Goal: Share content: Share content

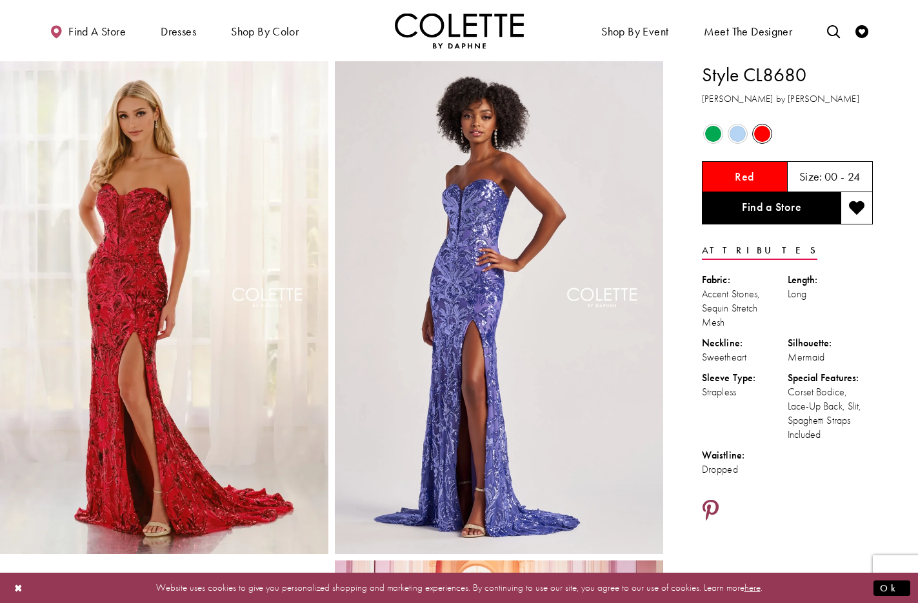
click at [713, 506] on icon "Share using Pinterest - Opens in new tab" at bounding box center [710, 511] width 16 height 23
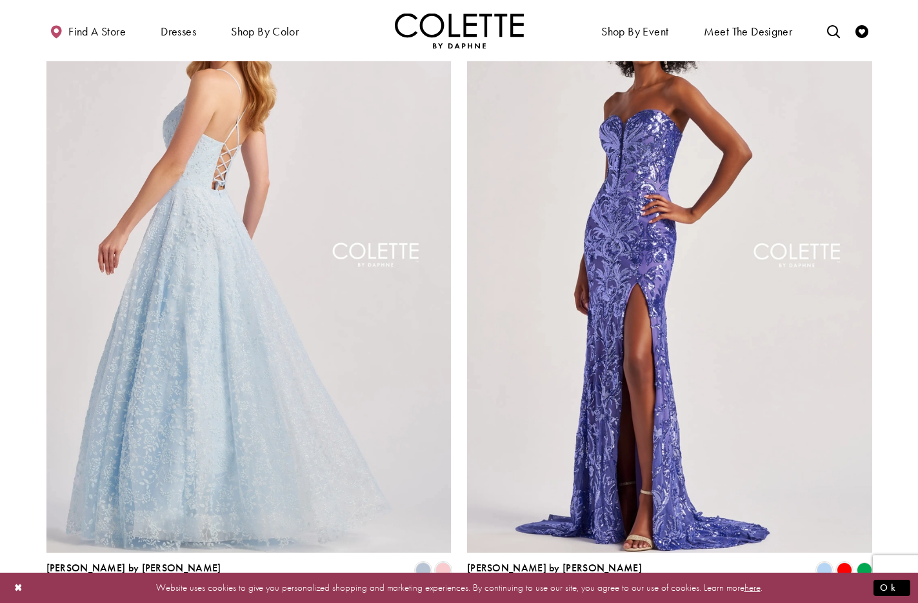
click at [286, 164] on img "Visit Colette by Daphne Style No. CL8650 Page" at bounding box center [248, 258] width 405 height 589
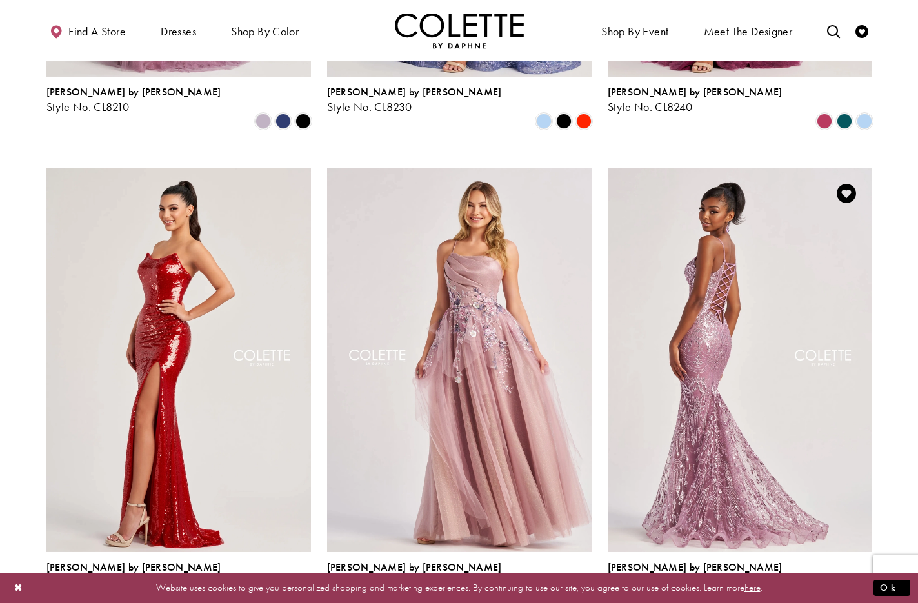
scroll to position [1168, 0]
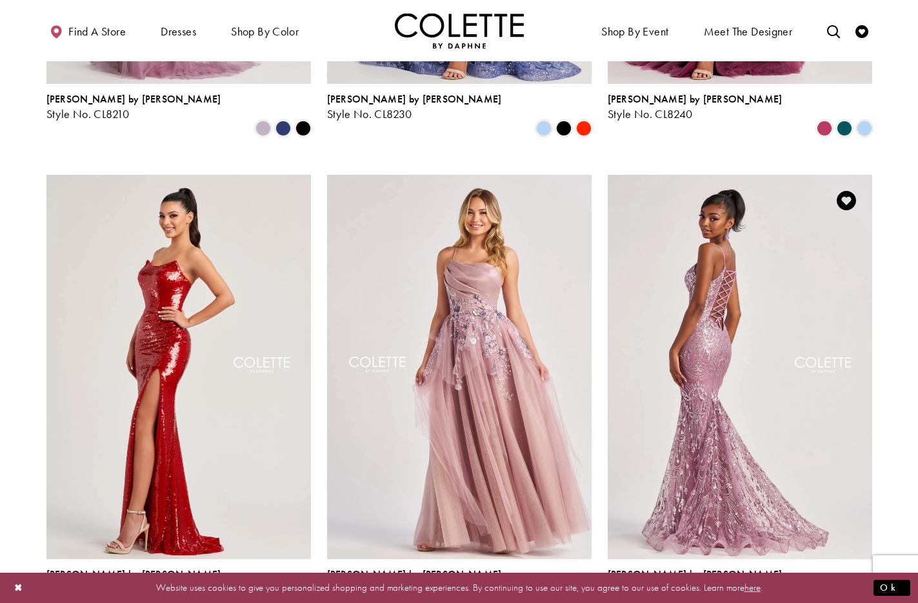
click at [743, 240] on img "Visit Colette by Daphne Style No. CL8630 Page" at bounding box center [739, 367] width 264 height 384
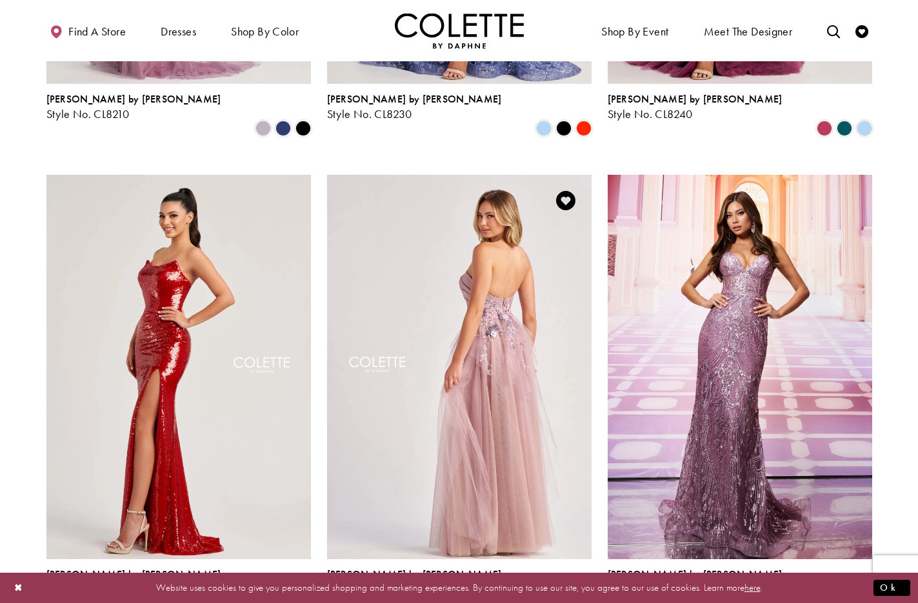
click at [491, 271] on img "Visit Colette by Daphne Style No. CL8400 Page" at bounding box center [459, 367] width 264 height 384
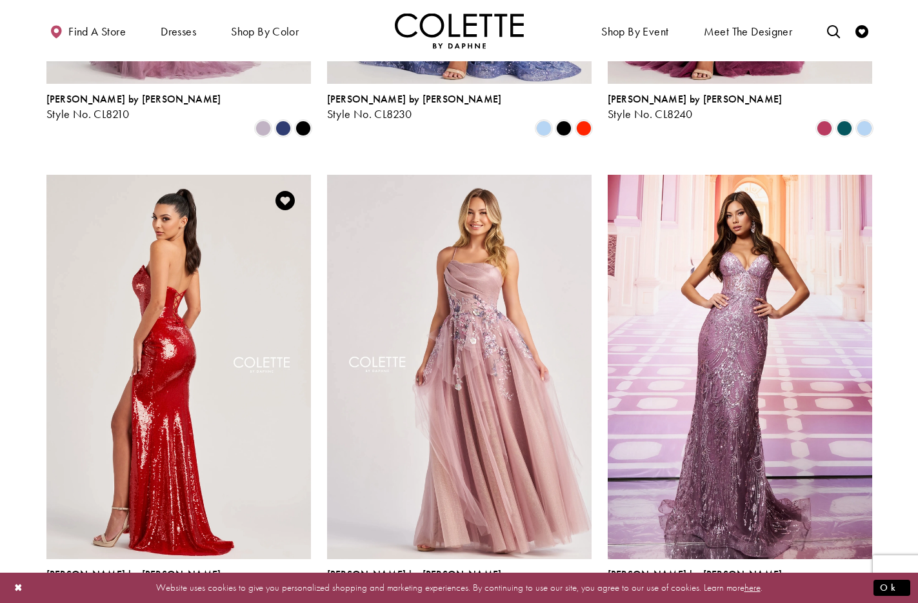
click at [230, 291] on img "Visit Colette by Daphne Style No. CL8300 Page" at bounding box center [178, 367] width 264 height 384
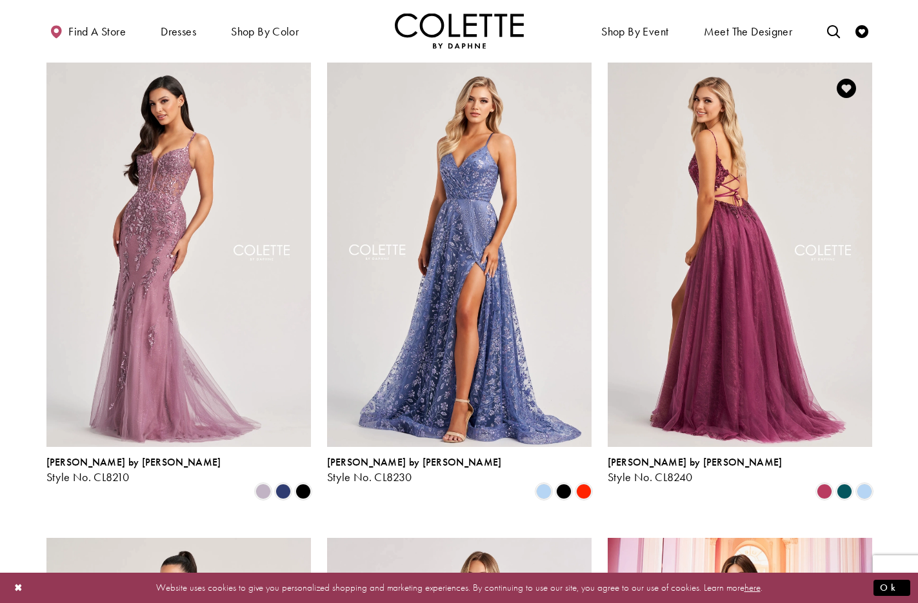
scroll to position [803, 0]
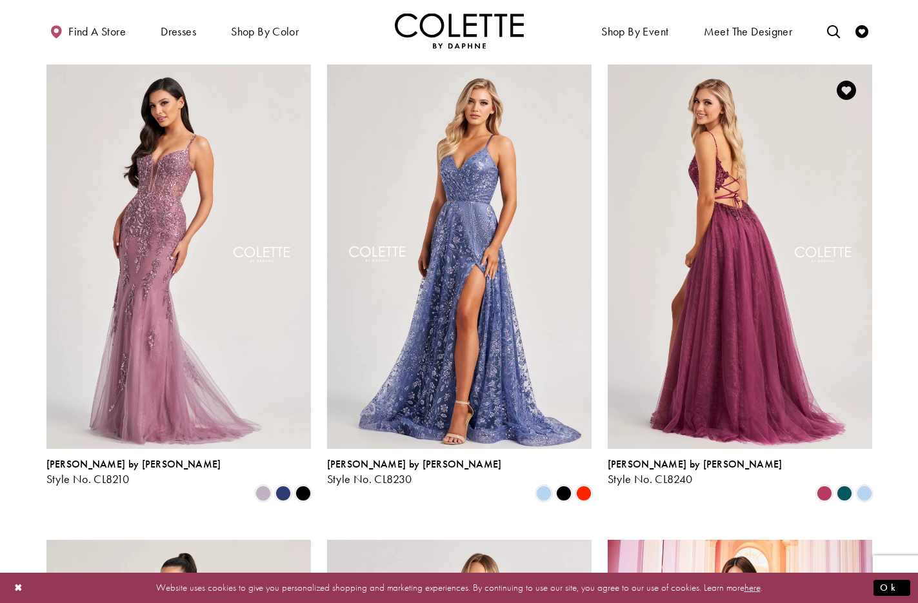
click at [736, 184] on img "Visit Colette by Daphne Style No. CL8240 Page" at bounding box center [739, 256] width 264 height 384
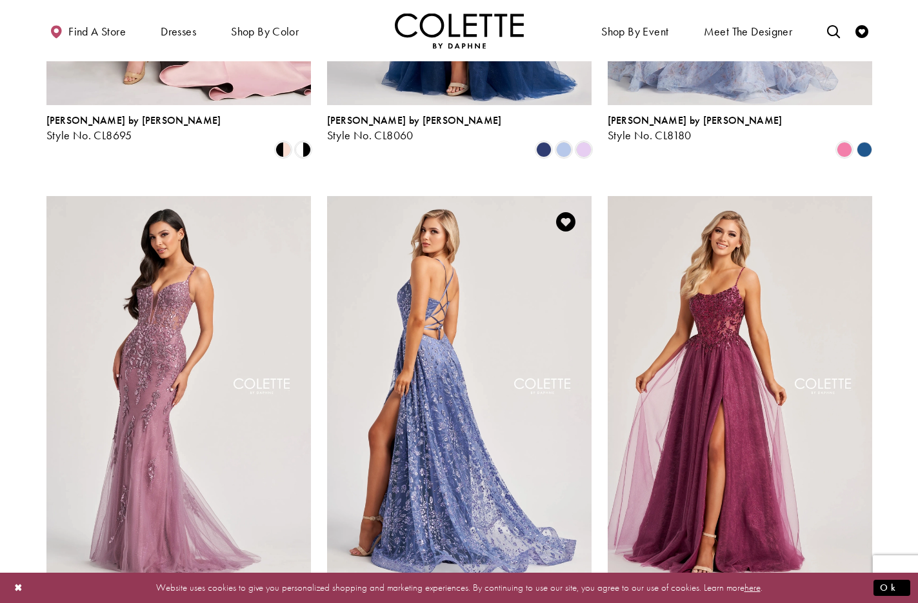
scroll to position [671, 0]
click at [457, 256] on img "Visit Colette by Daphne Style No. CL8230 Page" at bounding box center [459, 389] width 264 height 384
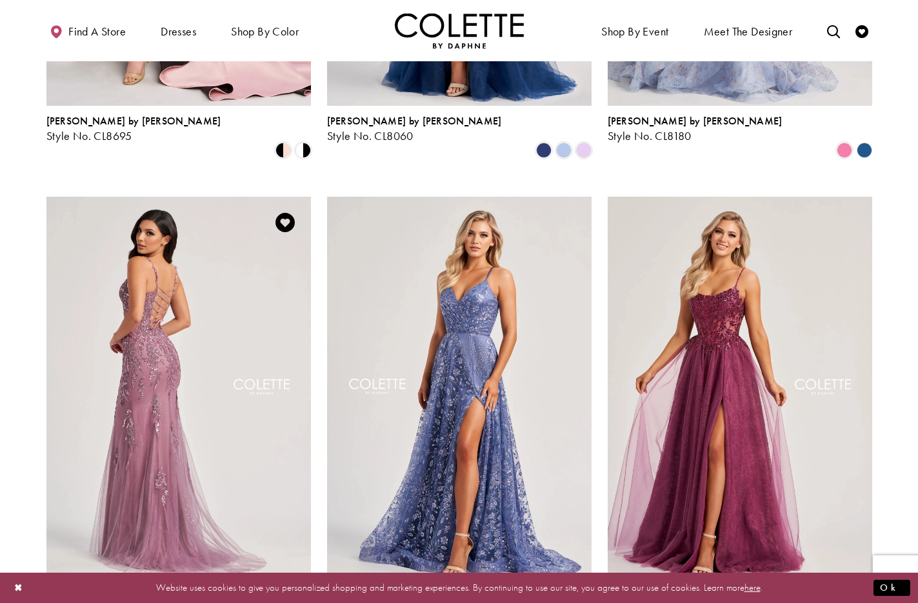
click at [175, 251] on img "Visit Colette by Daphne Style No. CL8210 Page" at bounding box center [178, 389] width 264 height 384
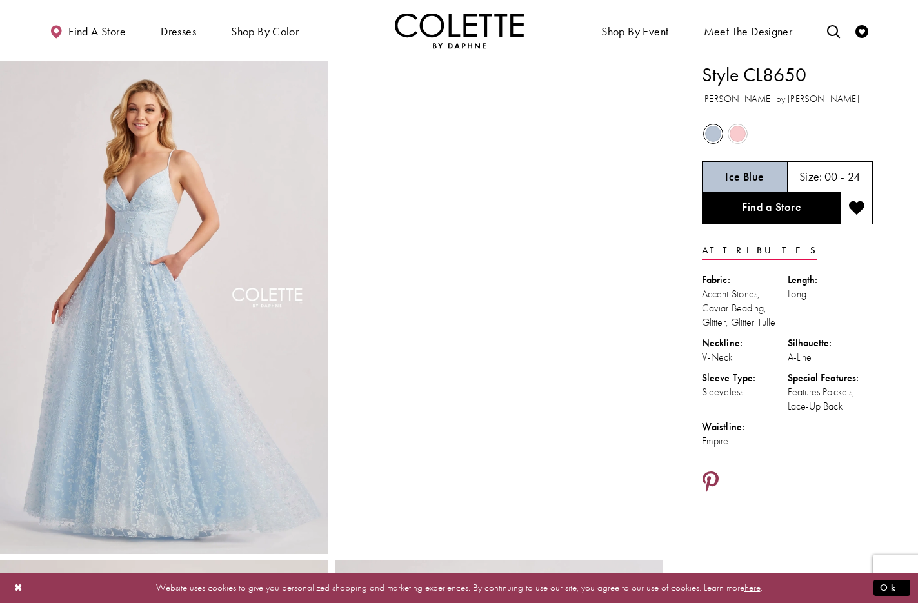
click at [714, 476] on icon "Share using Pinterest - Opens in new tab" at bounding box center [710, 482] width 16 height 23
click at [713, 479] on icon "Share using Pinterest - Opens in new tab" at bounding box center [710, 482] width 16 height 23
click at [712, 477] on icon "Share using Pinterest - Opens in new tab" at bounding box center [710, 482] width 16 height 23
click at [713, 478] on icon "Share using Pinterest - Opens in new tab" at bounding box center [710, 482] width 16 height 23
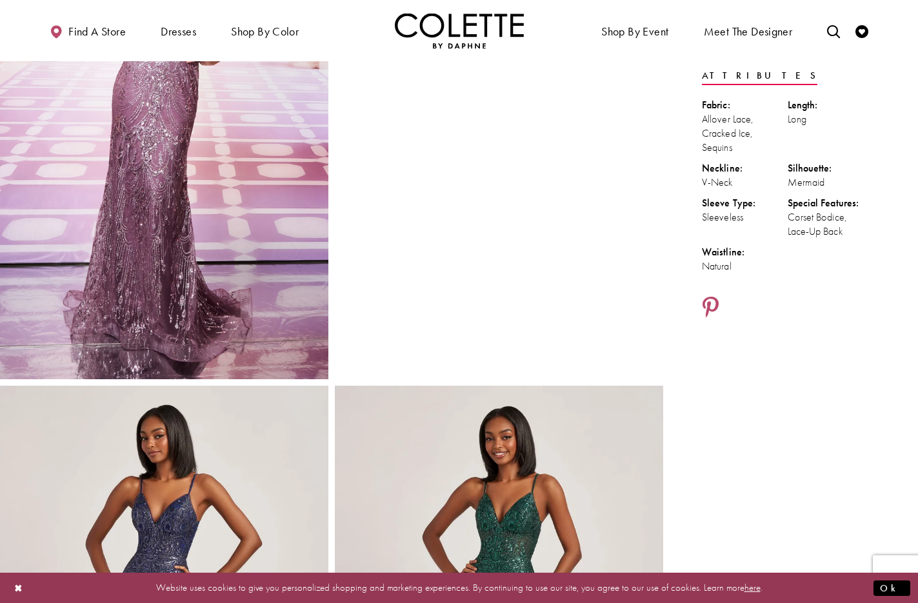
scroll to position [179, 0]
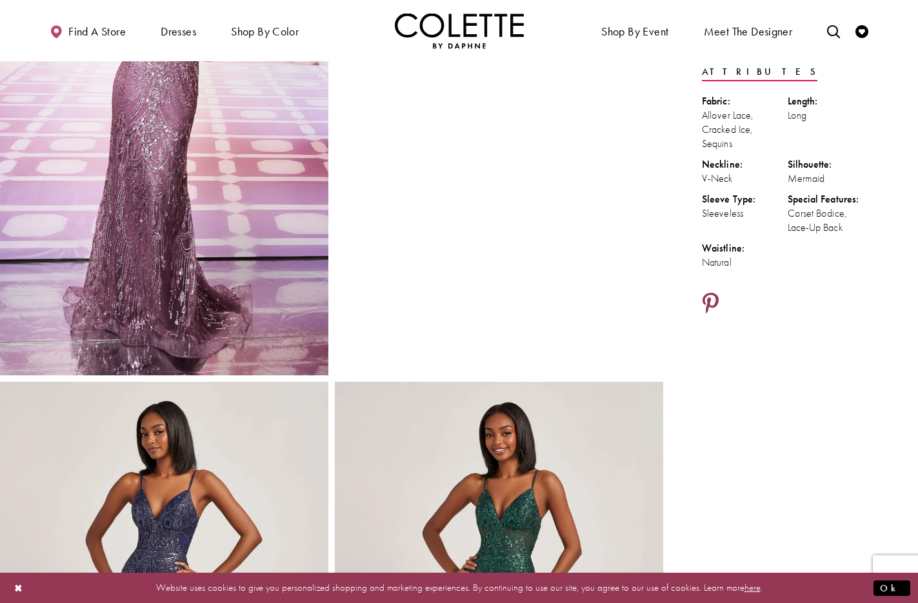
click at [710, 297] on icon "Share using Pinterest - Opens in new tab" at bounding box center [710, 304] width 16 height 23
click at [715, 301] on icon "Share using Pinterest - Opens in new tab" at bounding box center [710, 304] width 16 height 23
click at [709, 299] on icon "Share using Pinterest - Opens in new tab" at bounding box center [710, 303] width 16 height 23
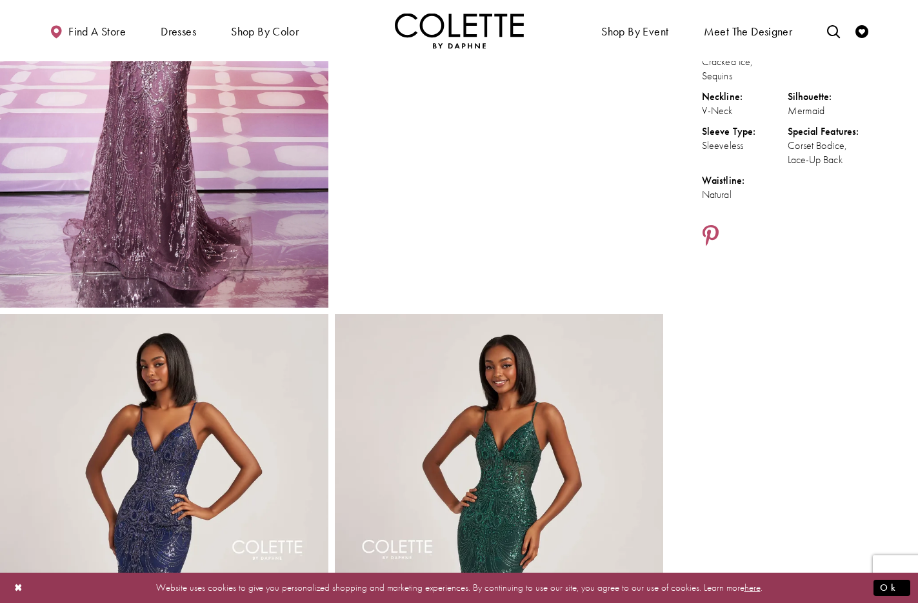
scroll to position [247, 0]
click at [709, 226] on icon "Share using Pinterest - Opens in new tab" at bounding box center [710, 235] width 16 height 23
click at [714, 232] on icon "Share using Pinterest - Opens in new tab" at bounding box center [710, 235] width 16 height 23
click at [707, 230] on icon "Share using Pinterest - Opens in new tab" at bounding box center [710, 235] width 16 height 23
click at [711, 230] on icon "Share using Pinterest - Opens in new tab" at bounding box center [710, 235] width 16 height 23
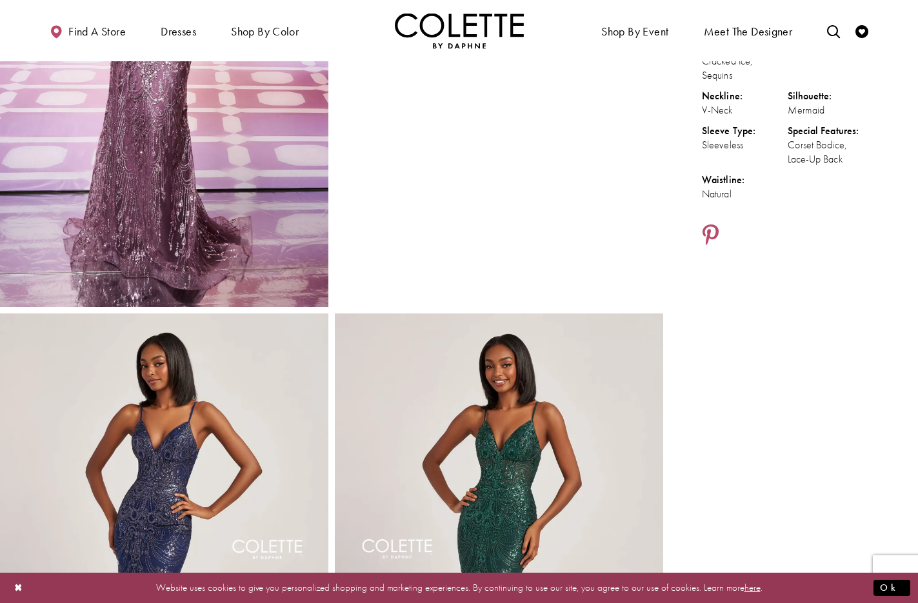
scroll to position [246, 0]
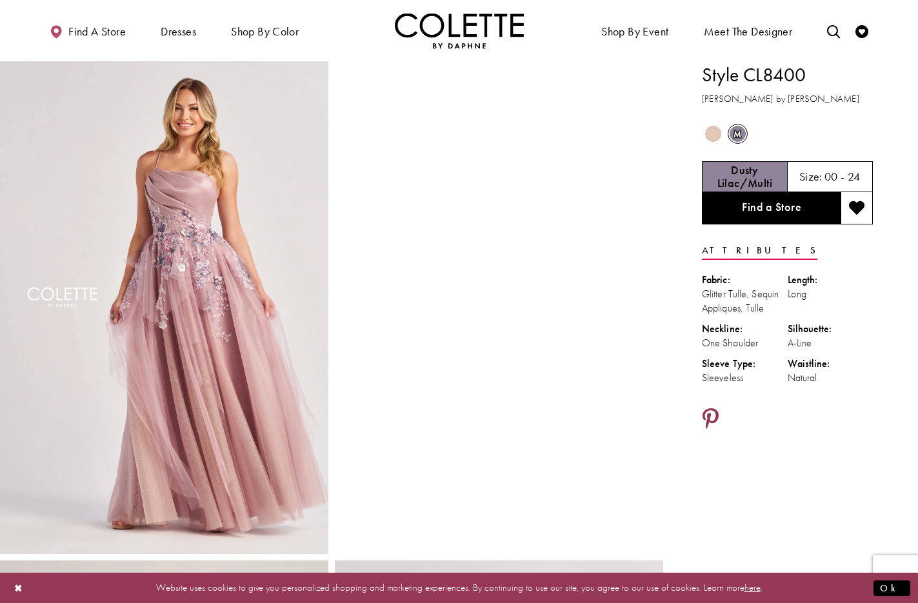
click at [710, 416] on icon "Share using Pinterest - Opens in new tab" at bounding box center [710, 419] width 16 height 23
click at [710, 413] on icon "Share using Pinterest - Opens in new tab" at bounding box center [710, 419] width 16 height 23
click at [711, 413] on icon "Share using Pinterest - Opens in new tab" at bounding box center [710, 419] width 16 height 23
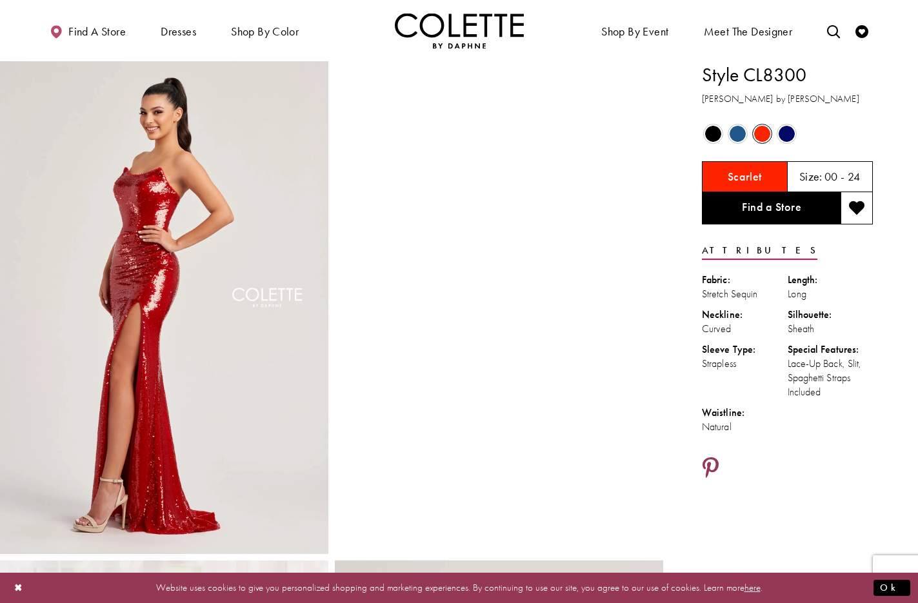
click at [713, 463] on icon "Share using Pinterest - Opens in new tab" at bounding box center [710, 468] width 16 height 23
click at [707, 461] on icon "Share using Pinterest - Opens in new tab" at bounding box center [710, 468] width 16 height 23
click at [707, 460] on icon "Share using Pinterest - Opens in new tab" at bounding box center [710, 468] width 16 height 23
click at [709, 457] on icon "Share using Pinterest - Opens in new tab" at bounding box center [710, 468] width 16 height 23
click at [711, 466] on icon "Share using Pinterest - Opens in new tab" at bounding box center [710, 468] width 16 height 23
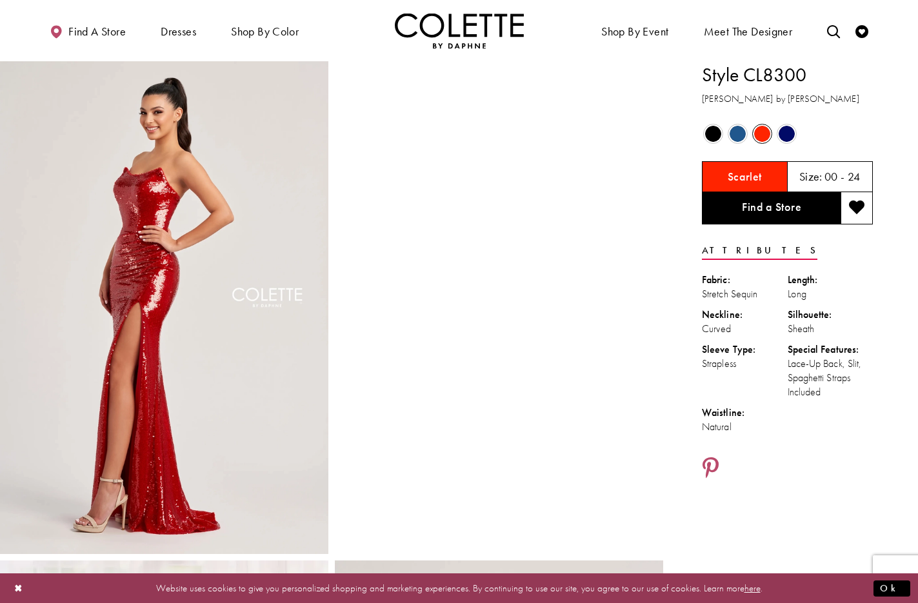
scroll to position [1, 0]
click at [709, 458] on icon "Share using Pinterest - Opens in new tab" at bounding box center [710, 468] width 16 height 23
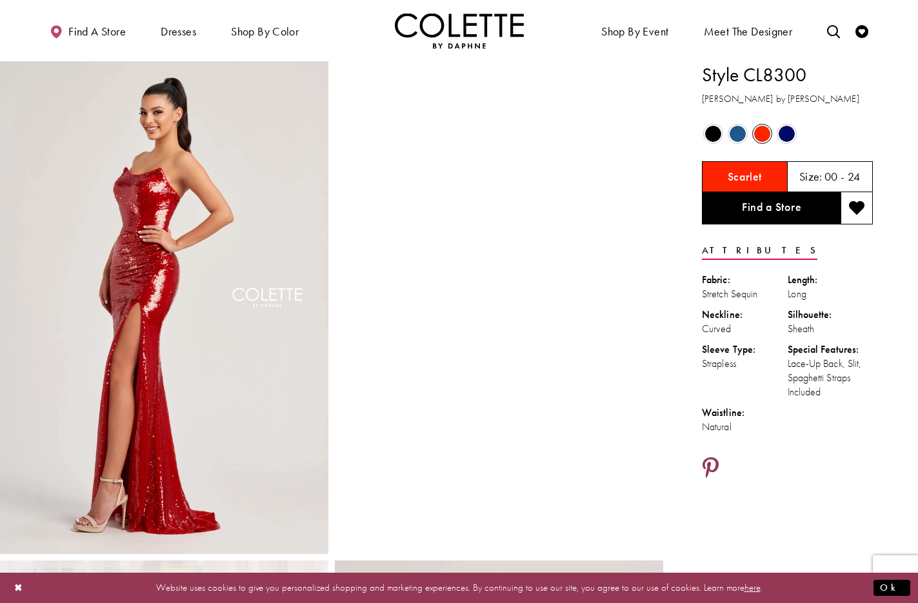
click at [711, 464] on icon "Share using Pinterest - Opens in new tab" at bounding box center [710, 468] width 16 height 23
click at [712, 467] on icon "Share using Pinterest - Opens in new tab" at bounding box center [710, 468] width 16 height 23
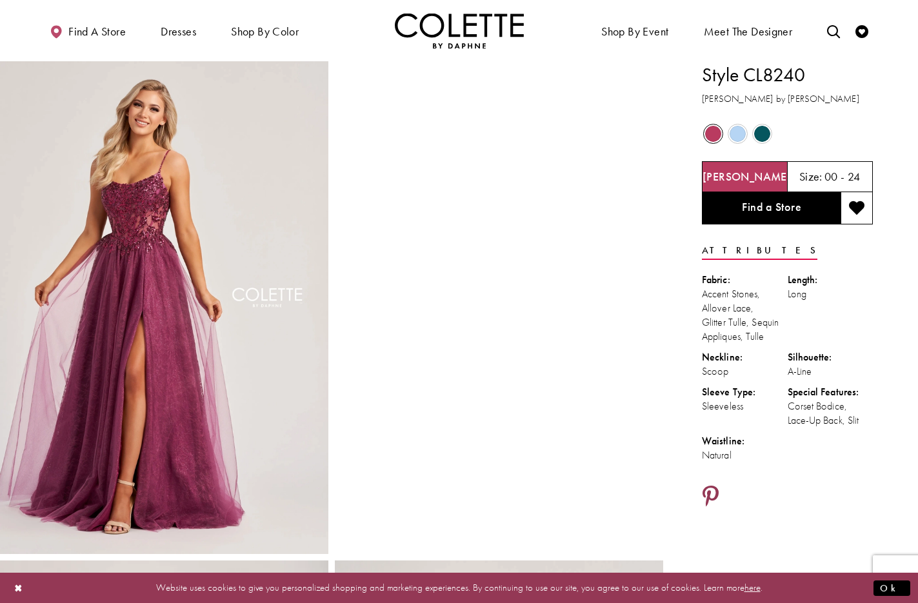
click at [714, 491] on icon "Share using Pinterest - Opens in new tab" at bounding box center [710, 497] width 16 height 23
click at [709, 487] on icon "Share using Pinterest - Opens in new tab" at bounding box center [710, 497] width 16 height 23
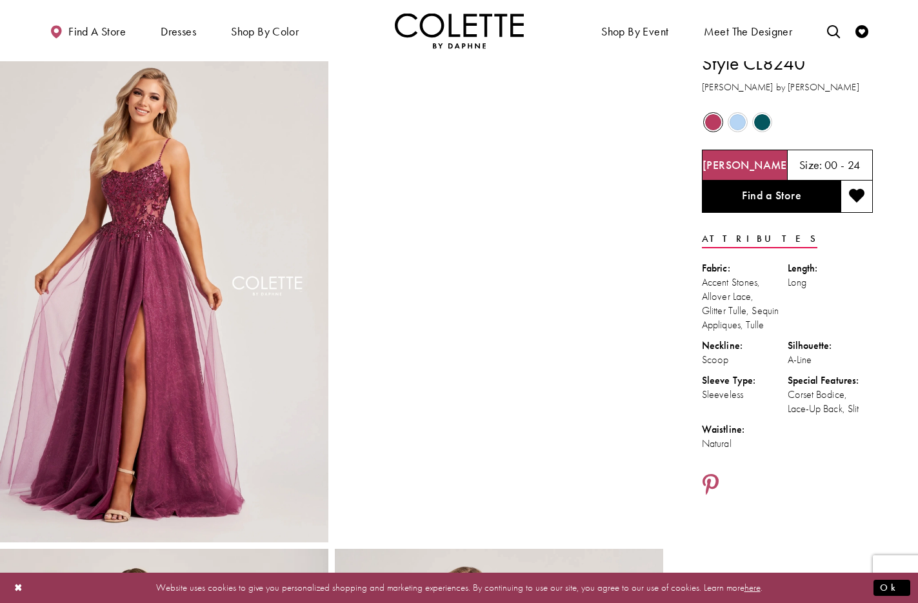
scroll to position [14, 0]
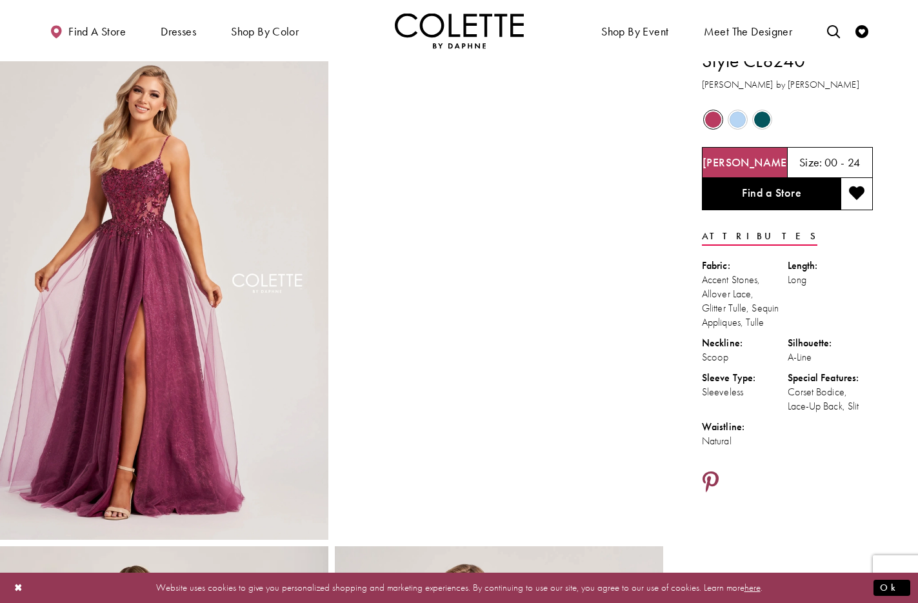
click at [711, 478] on icon "Share using Pinterest - Opens in new tab" at bounding box center [710, 482] width 16 height 23
click at [711, 481] on icon "Share using Pinterest - Opens in new tab" at bounding box center [710, 482] width 16 height 23
click at [713, 477] on icon "Share using Pinterest - Opens in new tab" at bounding box center [710, 482] width 16 height 23
click at [709, 479] on icon "Share using Pinterest - Opens in new tab" at bounding box center [710, 482] width 16 height 23
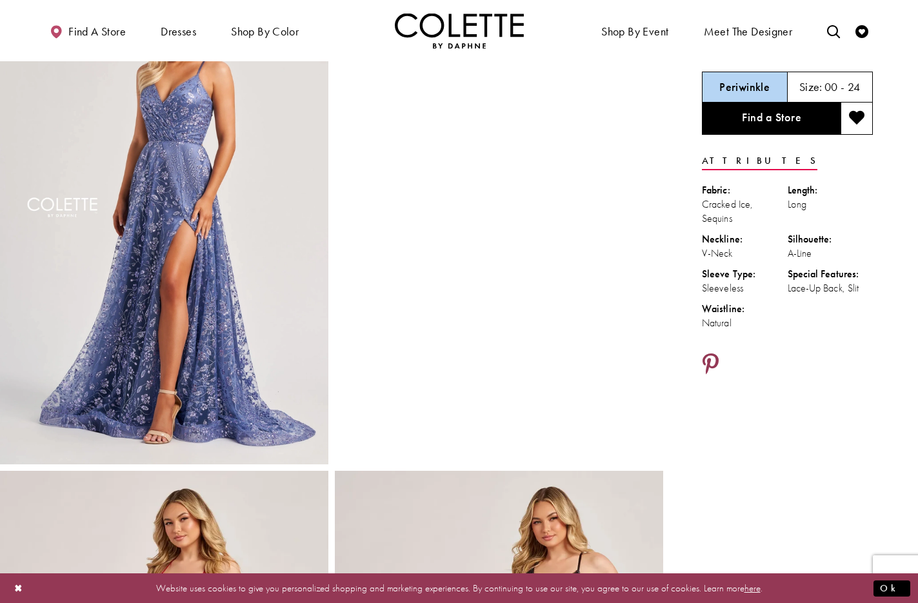
scroll to position [86, 0]
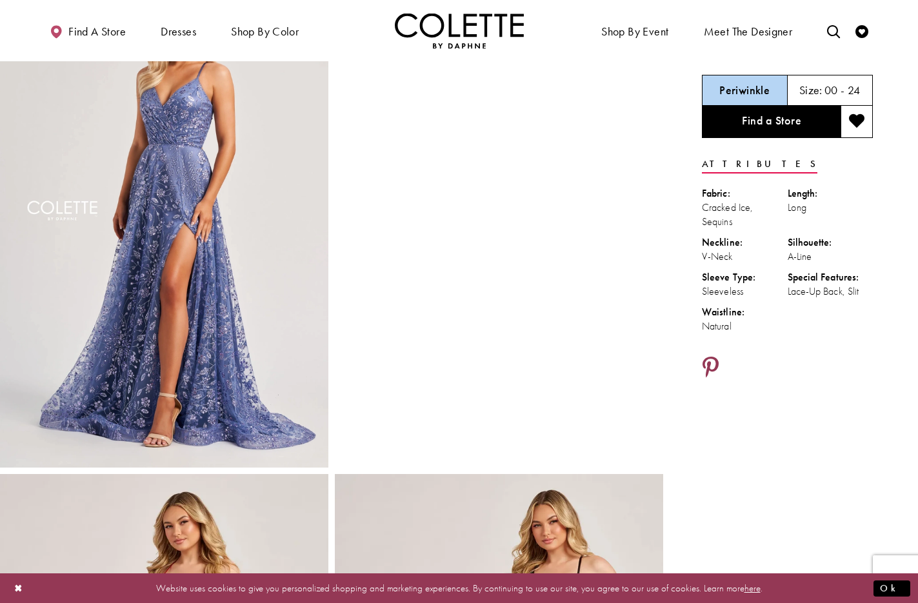
click at [711, 364] on icon "Share using Pinterest - Opens in new tab" at bounding box center [710, 368] width 16 height 23
click at [711, 361] on icon "Share using Pinterest - Opens in new tab" at bounding box center [710, 368] width 16 height 23
click at [711, 360] on icon "Share using Pinterest - Opens in new tab" at bounding box center [710, 368] width 16 height 23
click at [713, 365] on icon "Share using Pinterest - Opens in new tab" at bounding box center [710, 368] width 16 height 23
click at [710, 361] on icon "Share using Pinterest - Opens in new tab" at bounding box center [710, 368] width 16 height 23
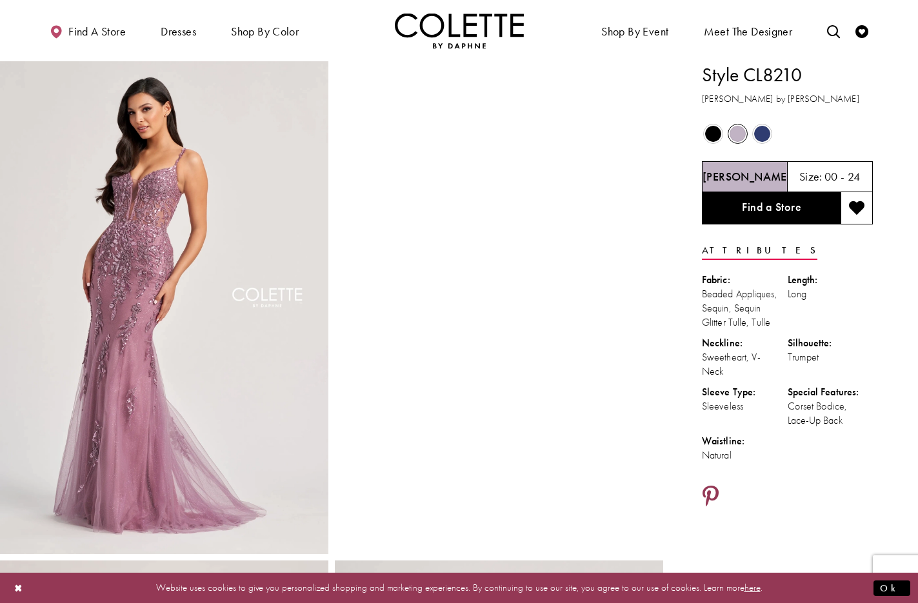
click at [712, 493] on icon "Share using Pinterest - Opens in new tab" at bounding box center [710, 497] width 16 height 23
click at [711, 490] on icon "Share using Pinterest - Opens in new tab" at bounding box center [710, 497] width 16 height 23
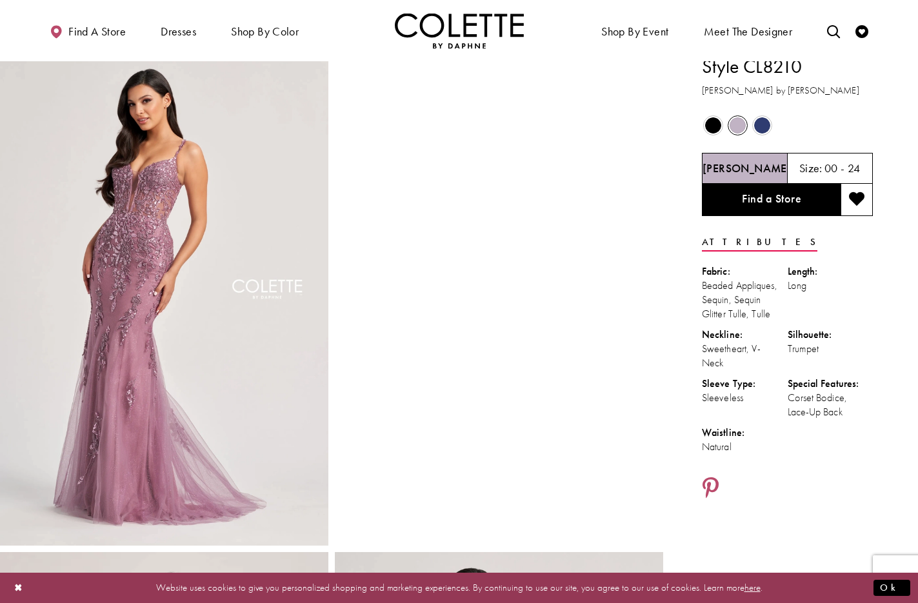
scroll to position [9, 0]
click at [709, 485] on icon "Share using Pinterest - Opens in new tab" at bounding box center [710, 488] width 16 height 23
click at [710, 487] on icon "Share using Pinterest - Opens in new tab" at bounding box center [710, 488] width 16 height 23
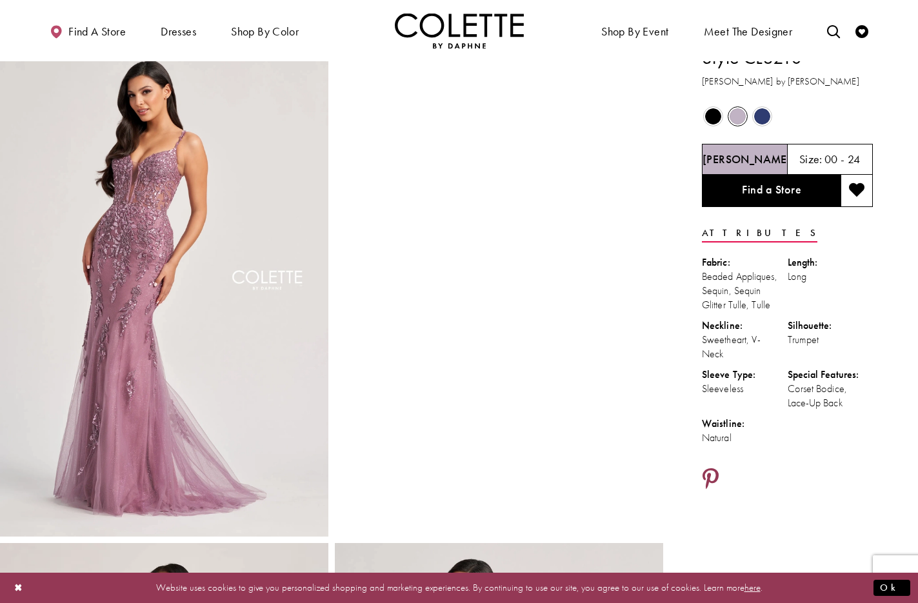
click at [709, 470] on icon "Share using Pinterest - Opens in new tab" at bounding box center [710, 479] width 16 height 23
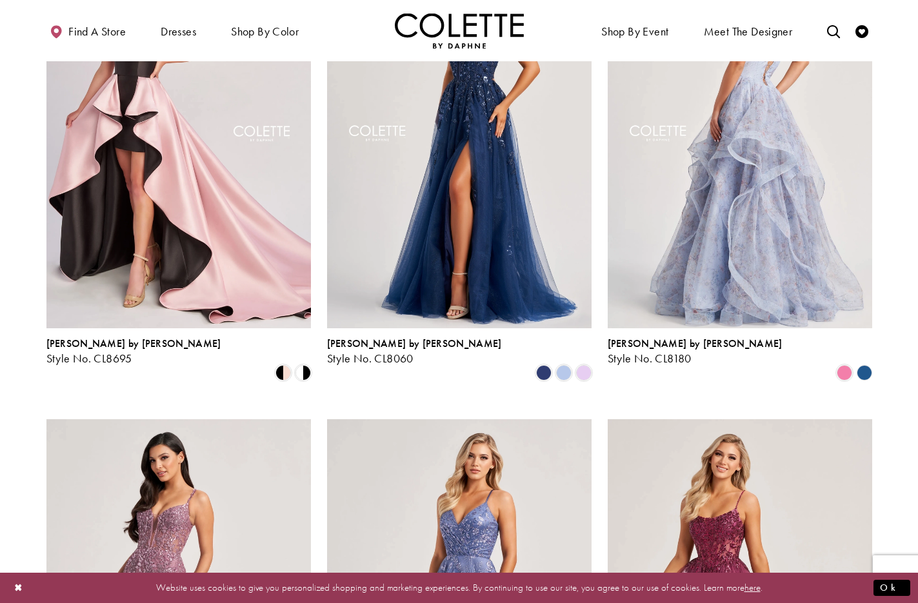
scroll to position [307, 0]
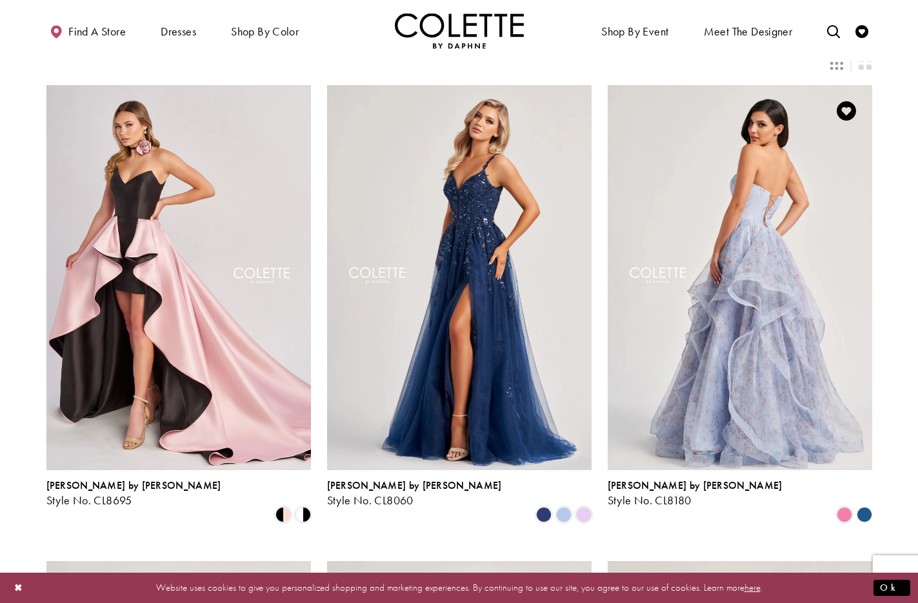
click at [746, 242] on img "Visit Colette by Daphne Style No. CL8180 Page" at bounding box center [739, 277] width 264 height 384
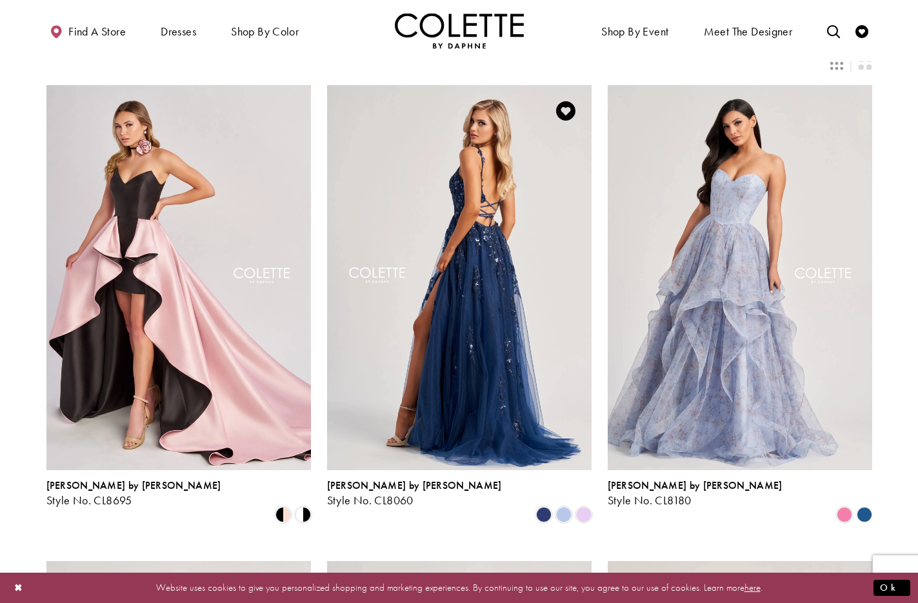
click at [491, 186] on img "Visit Colette by Daphne Style No. CL8060 Page" at bounding box center [459, 277] width 264 height 384
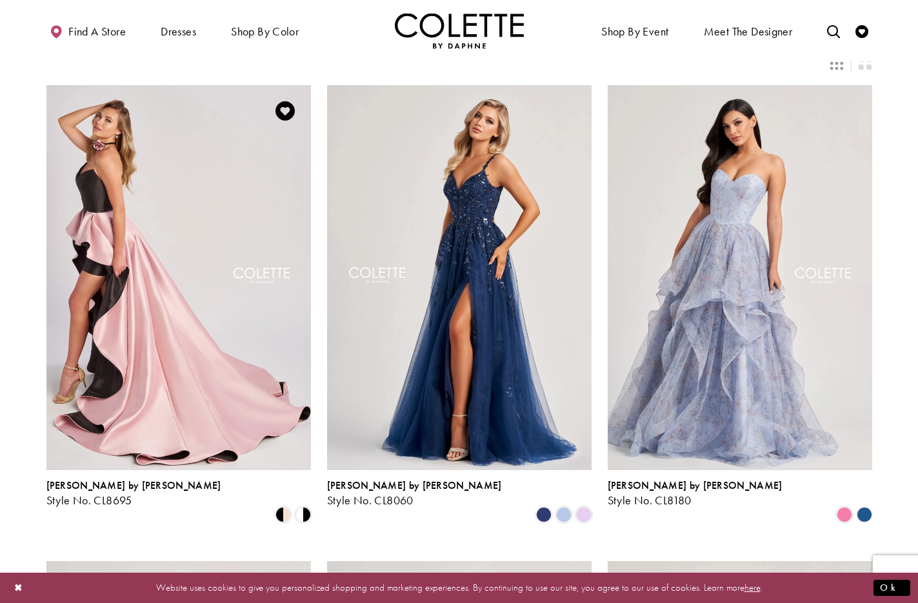
click at [188, 174] on img "Visit Colette by Daphne Style No. CL8695 Page" at bounding box center [178, 277] width 264 height 384
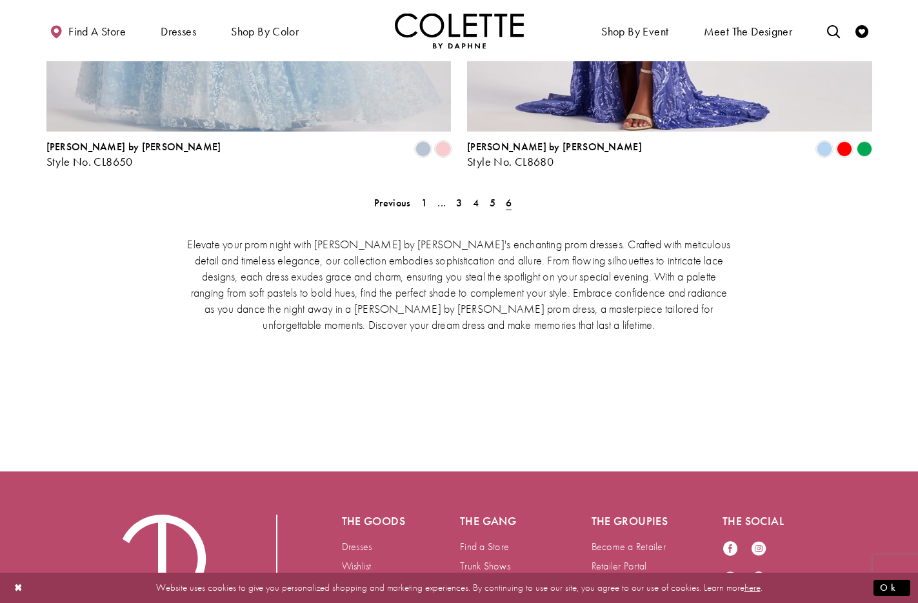
scroll to position [2274, 0]
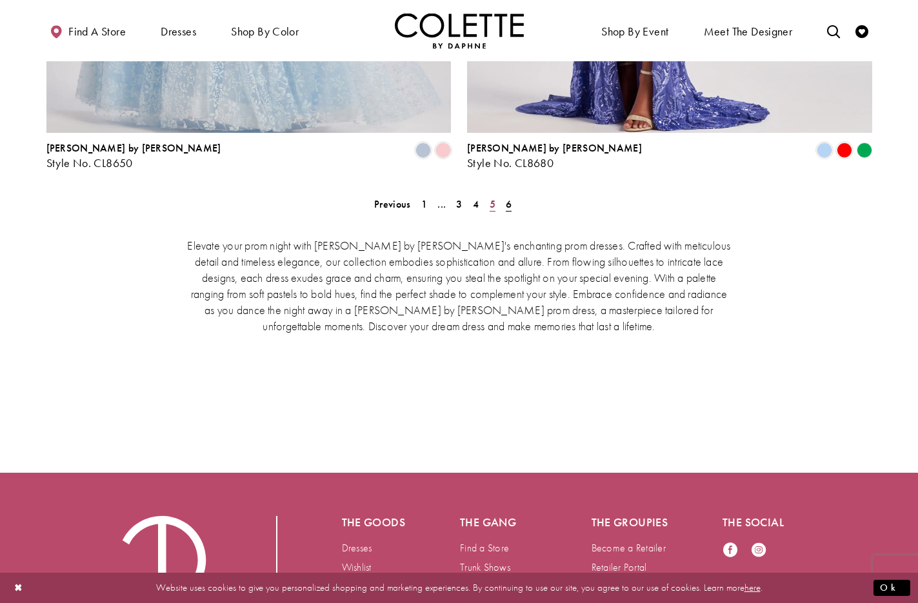
click at [491, 197] on span "5" at bounding box center [492, 204] width 6 height 14
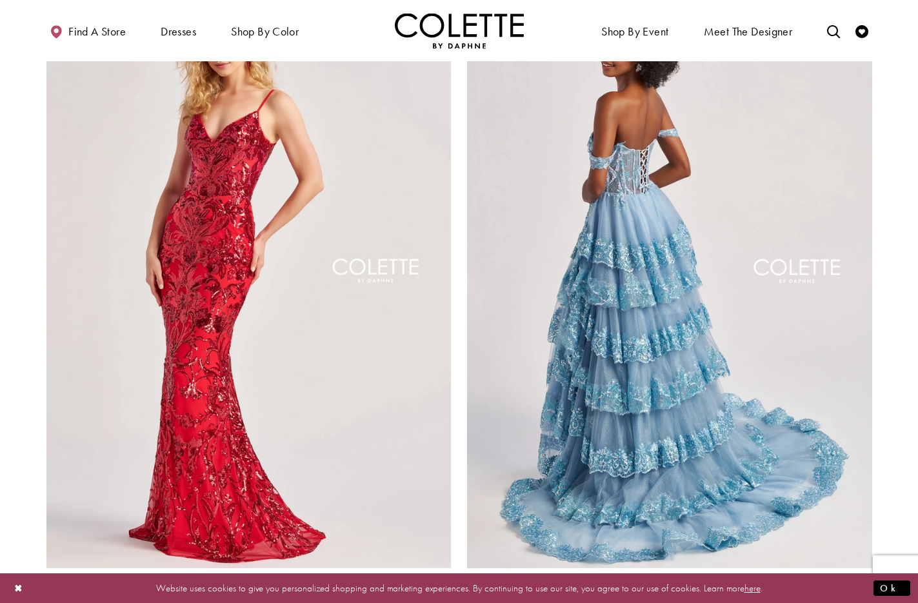
scroll to position [2262, 0]
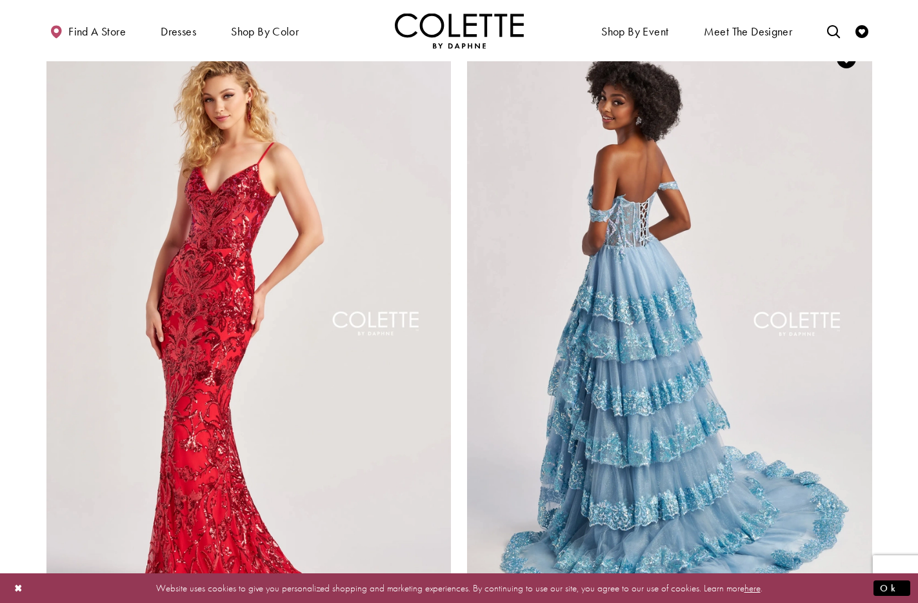
click at [651, 225] on img "Visit Colette by Daphne Style No. CL8690 Page" at bounding box center [669, 327] width 405 height 589
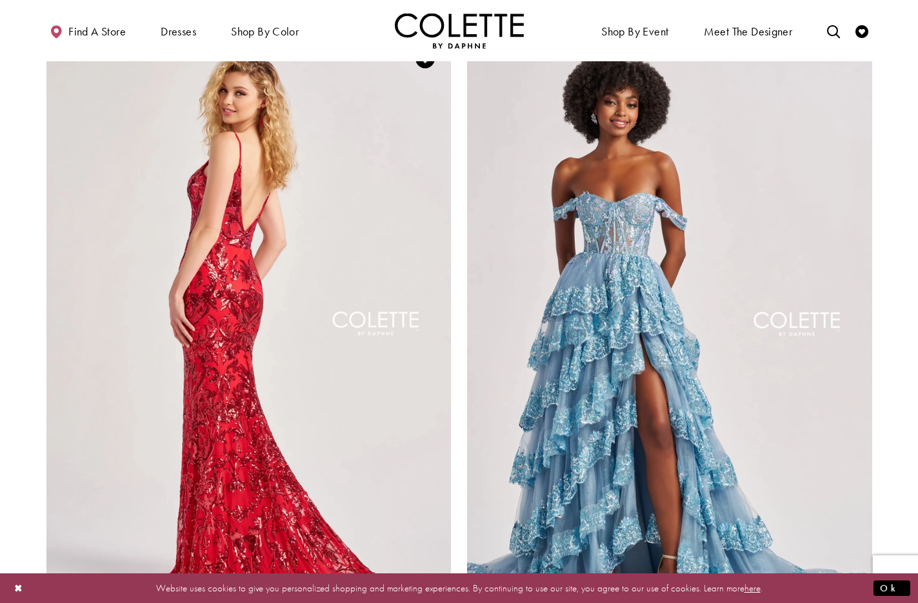
click at [224, 170] on img "Visit Colette by Daphne Style No. CL8685 Page" at bounding box center [248, 327] width 405 height 589
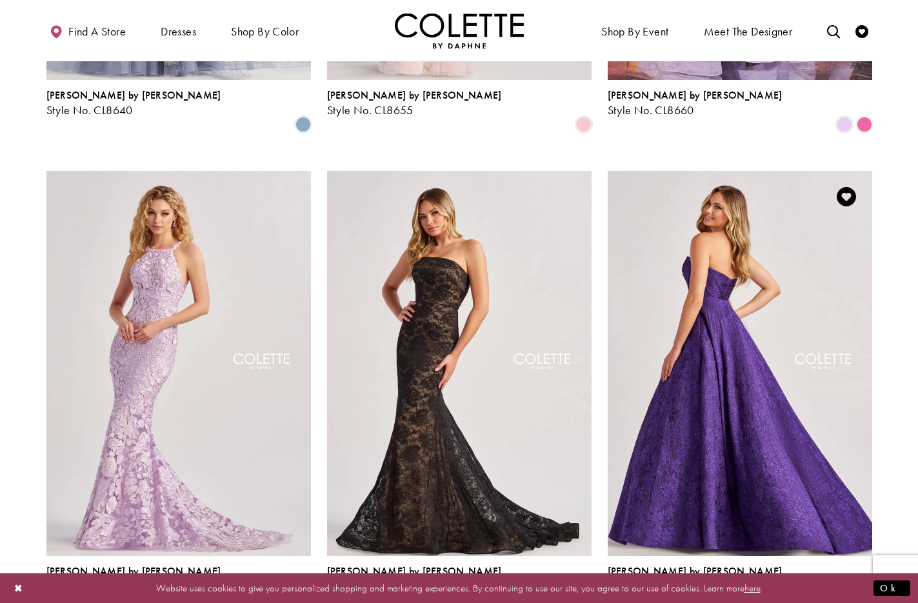
scroll to position [1647, 0]
click at [733, 222] on img "Visit Colette by Daphne Style No. CL8675 Page" at bounding box center [739, 364] width 264 height 384
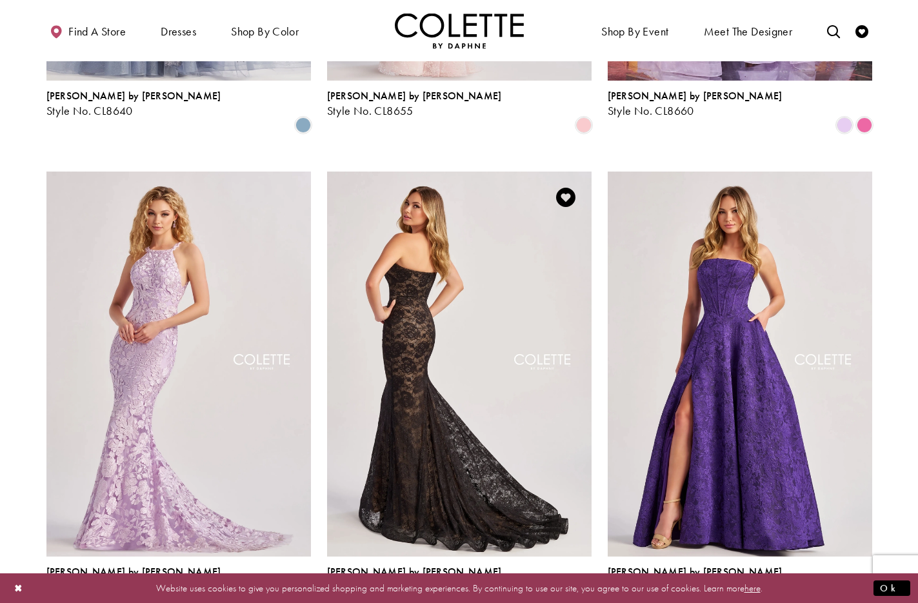
click at [418, 186] on img "Visit Colette by Daphne Style No. CL8670 Page" at bounding box center [459, 364] width 264 height 384
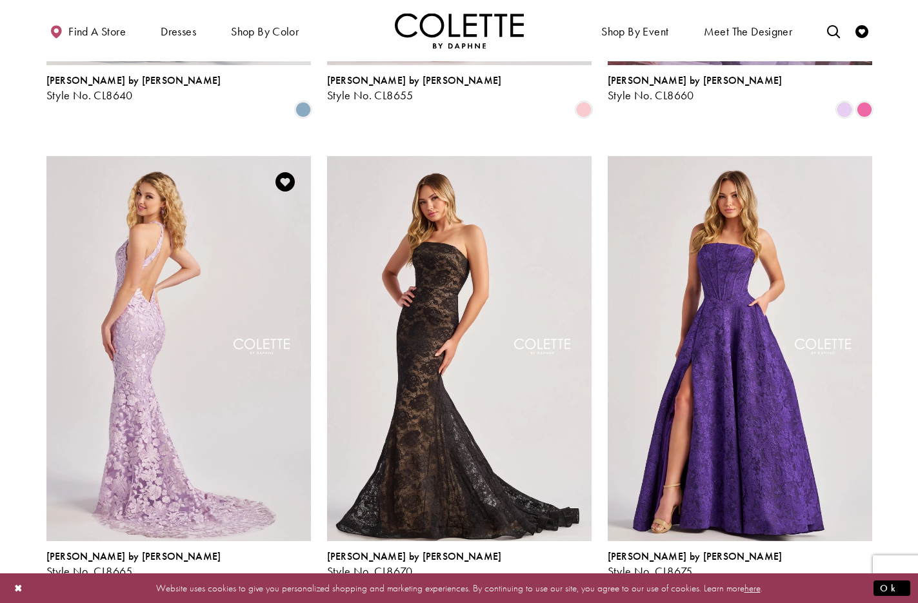
scroll to position [1673, 0]
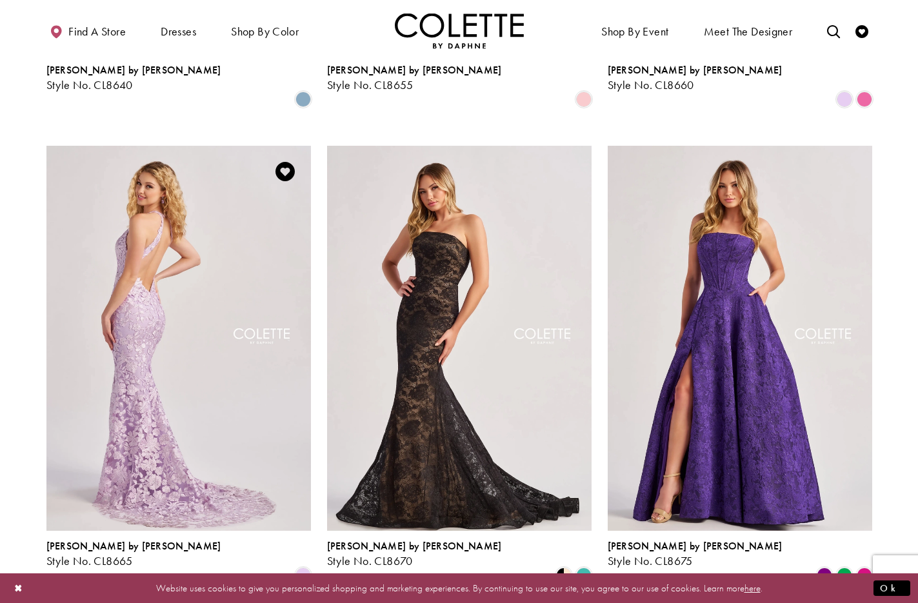
click at [187, 172] on img "Visit Colette by Daphne Style No. CL8665 Page" at bounding box center [178, 338] width 264 height 384
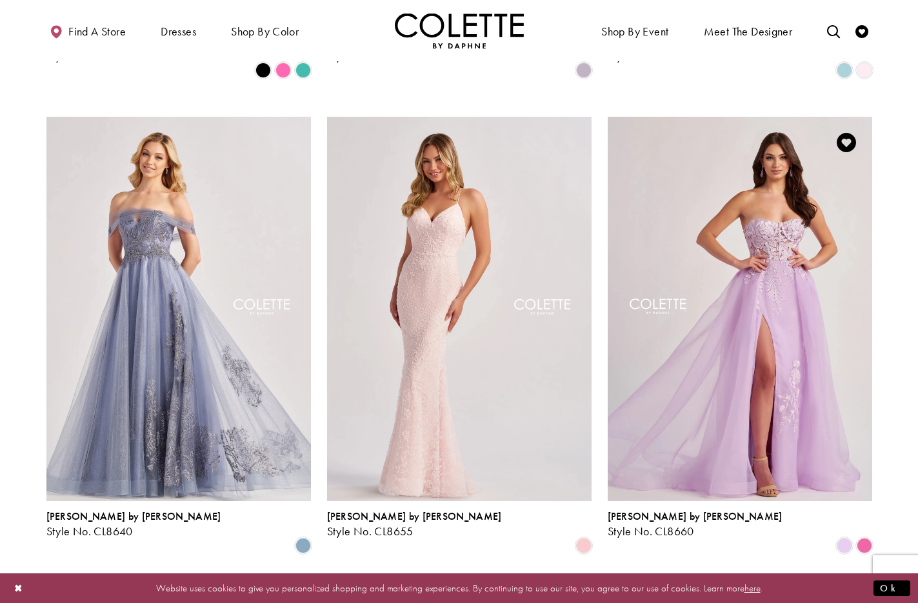
scroll to position [1223, 0]
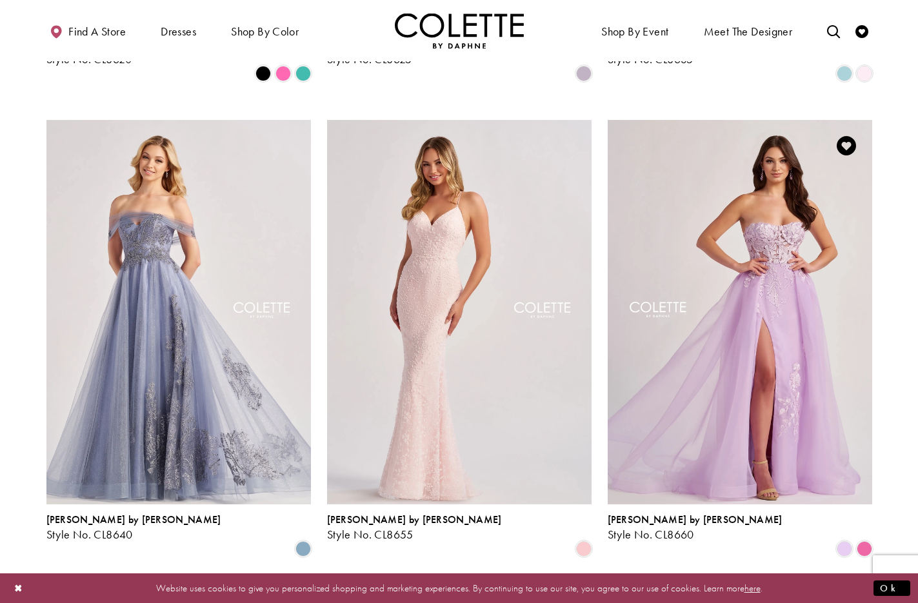
click at [762, 204] on img "Visit Colette by Daphne Style No. CL8660 Page" at bounding box center [739, 312] width 264 height 384
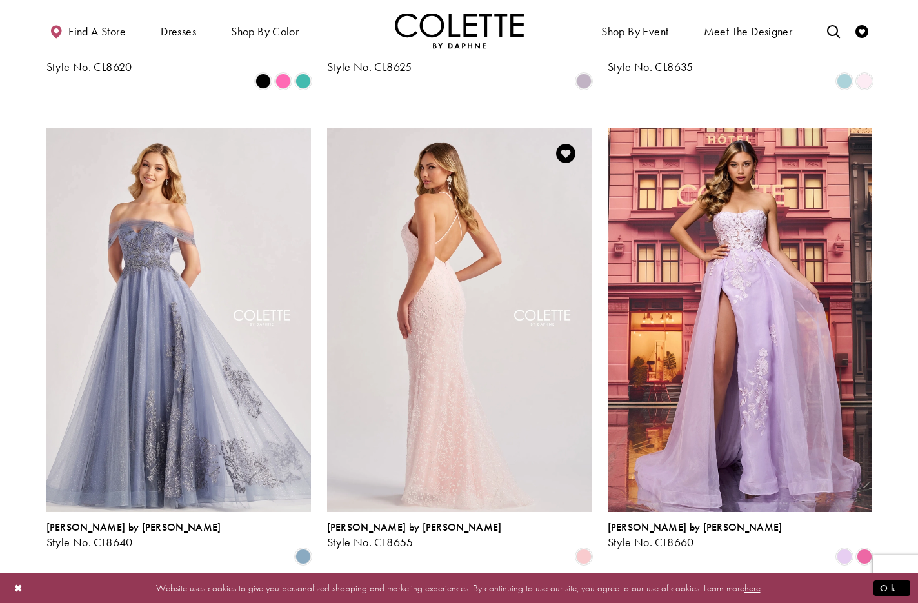
scroll to position [1211, 0]
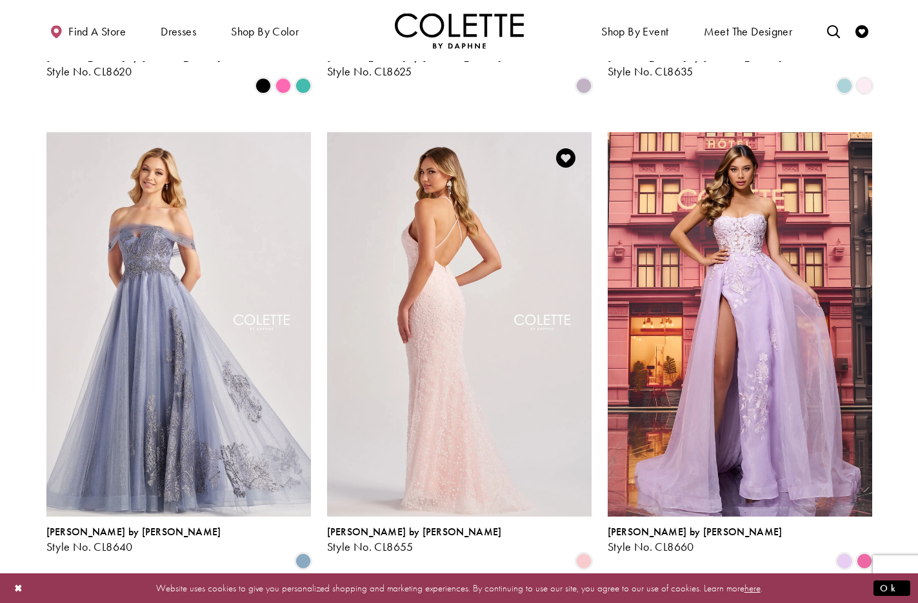
click at [402, 185] on img "Visit Colette by Daphne Style No. CL8655 Page" at bounding box center [459, 324] width 264 height 384
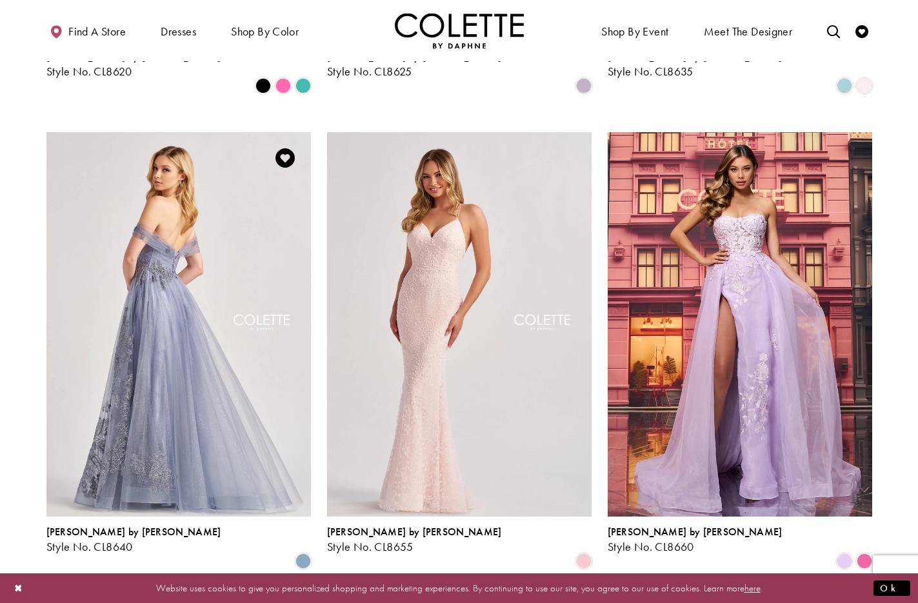
click at [176, 196] on img "Visit Colette by Daphne Style No. CL8640 Page" at bounding box center [178, 324] width 264 height 384
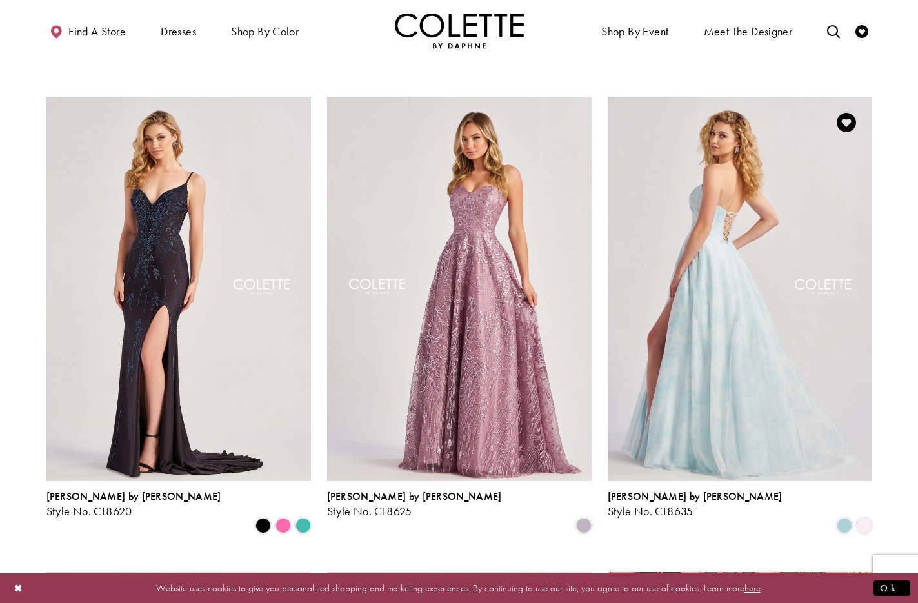
scroll to position [771, 0]
click at [734, 222] on img "Visit Colette by Daphne Style No. CL8635 Page" at bounding box center [739, 289] width 264 height 384
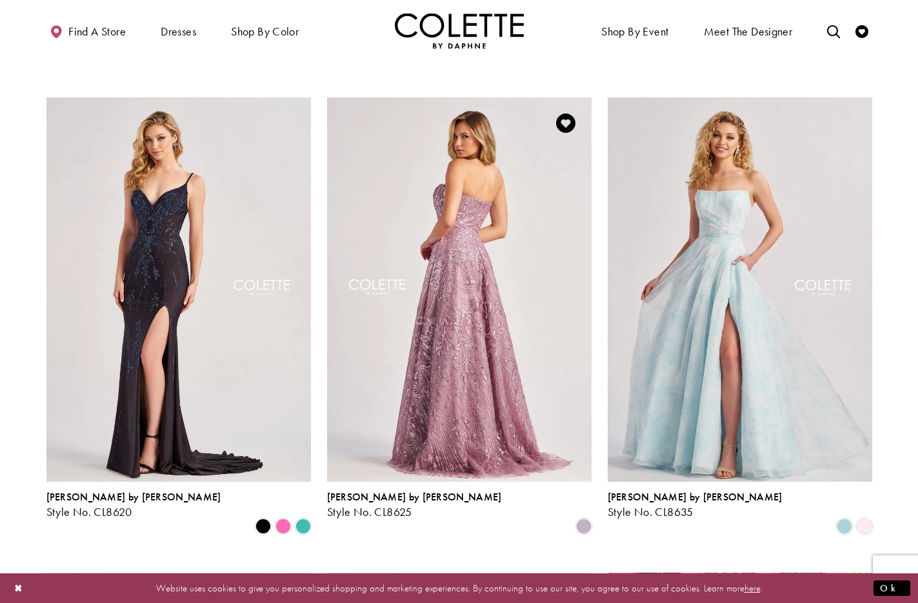
click at [454, 182] on img "Visit Colette by Daphne Style No. CL8625 Page" at bounding box center [459, 289] width 264 height 384
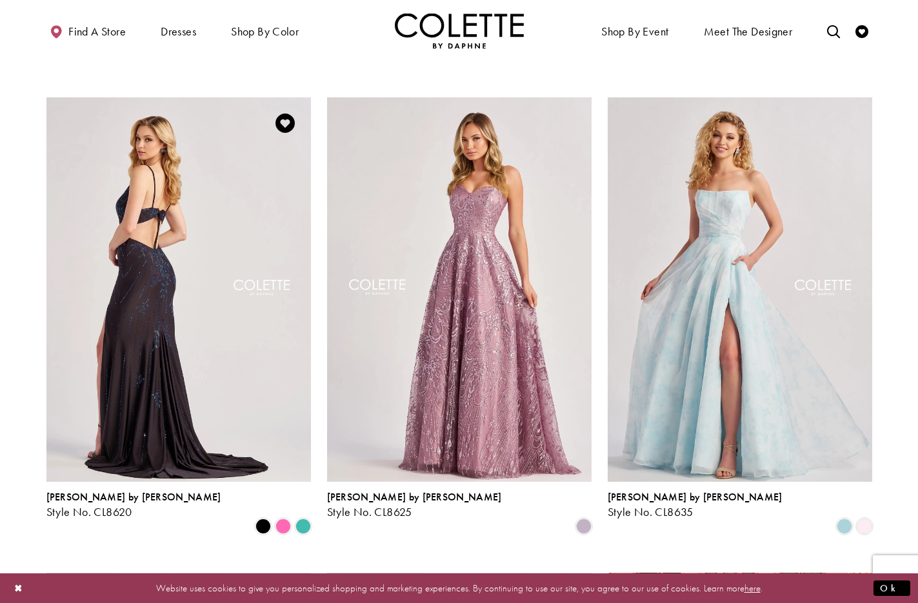
click at [182, 169] on img "Visit Colette by Daphne Style No. CL8620 Page" at bounding box center [178, 289] width 264 height 384
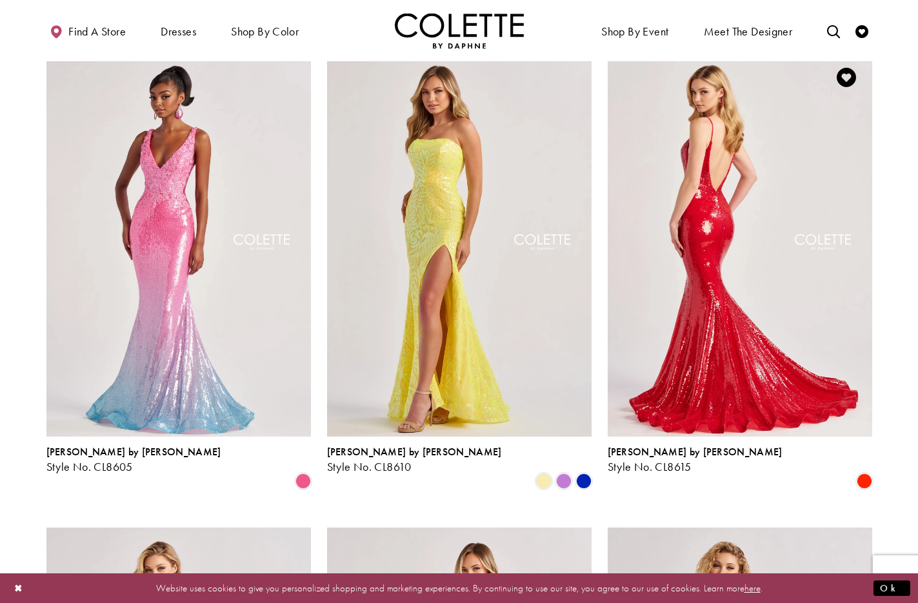
scroll to position [339, 0]
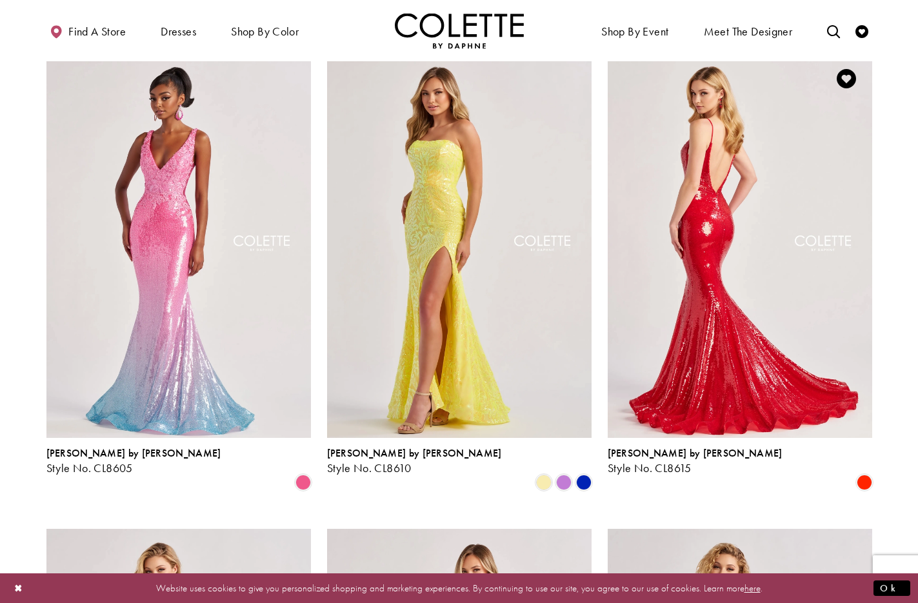
click at [706, 194] on img "Visit Colette by Daphne Style No. CL8615 Page" at bounding box center [739, 245] width 264 height 384
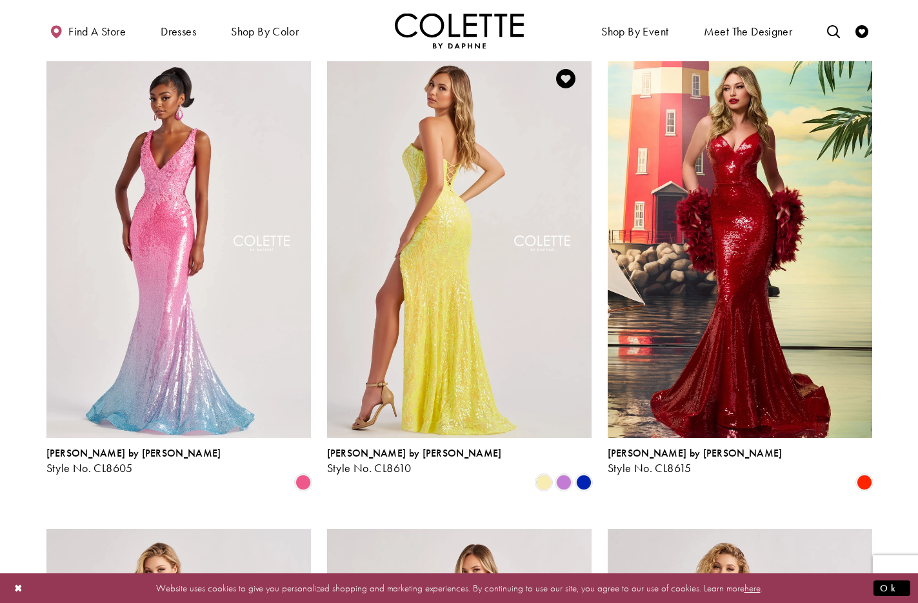
click at [456, 202] on img "Visit Colette by Daphne Style No. CL8610 Page" at bounding box center [459, 245] width 264 height 384
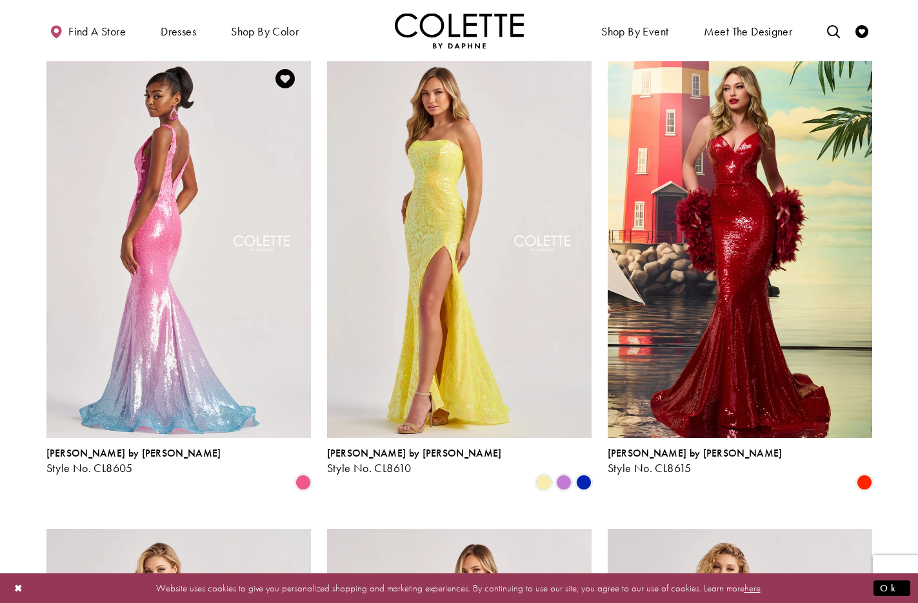
click at [128, 188] on img "Visit Colette by Daphne Style No. CL8605 Page" at bounding box center [178, 245] width 264 height 384
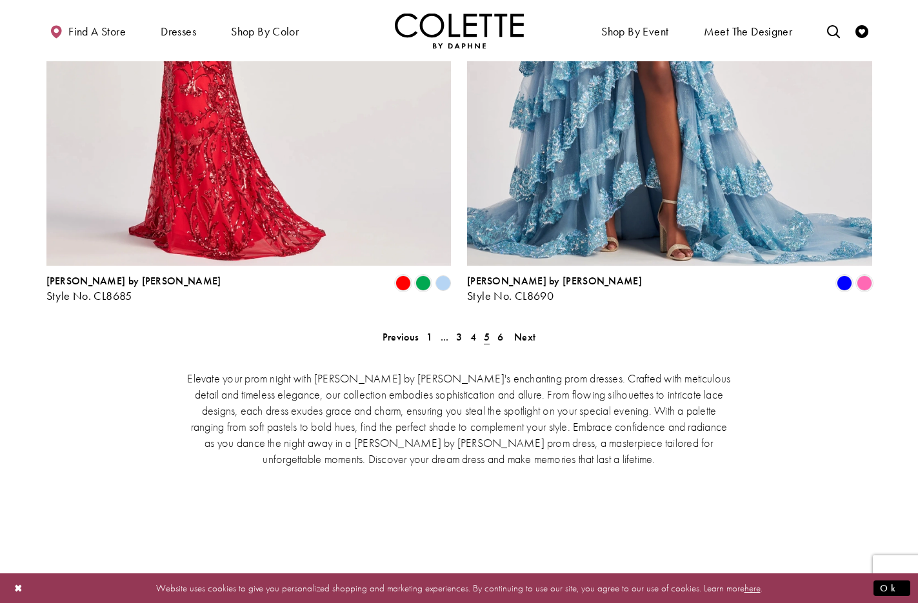
scroll to position [2610, 0]
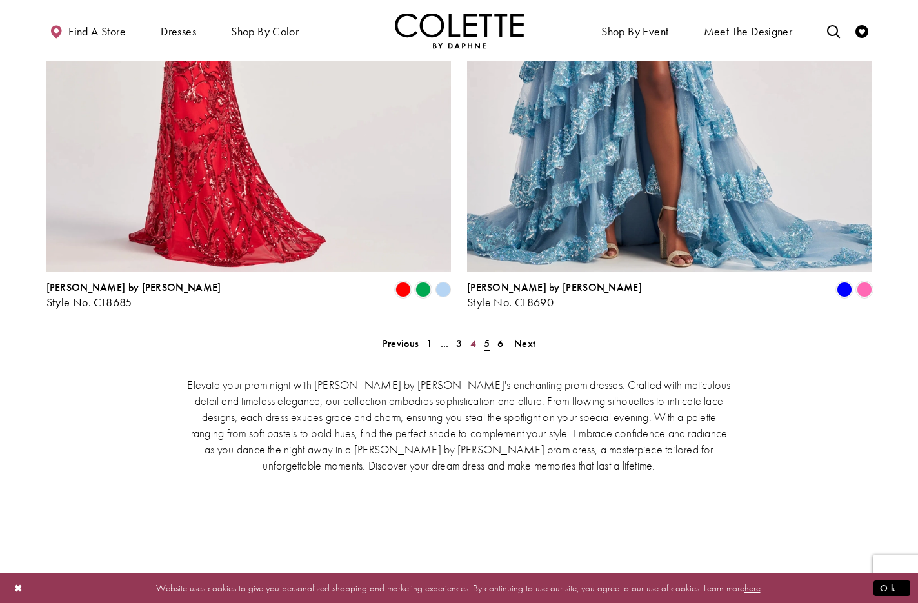
drag, startPoint x: 473, startPoint y: 281, endPoint x: 509, endPoint y: 305, distance: 44.2
click at [473, 337] on span "4" at bounding box center [473, 344] width 6 height 14
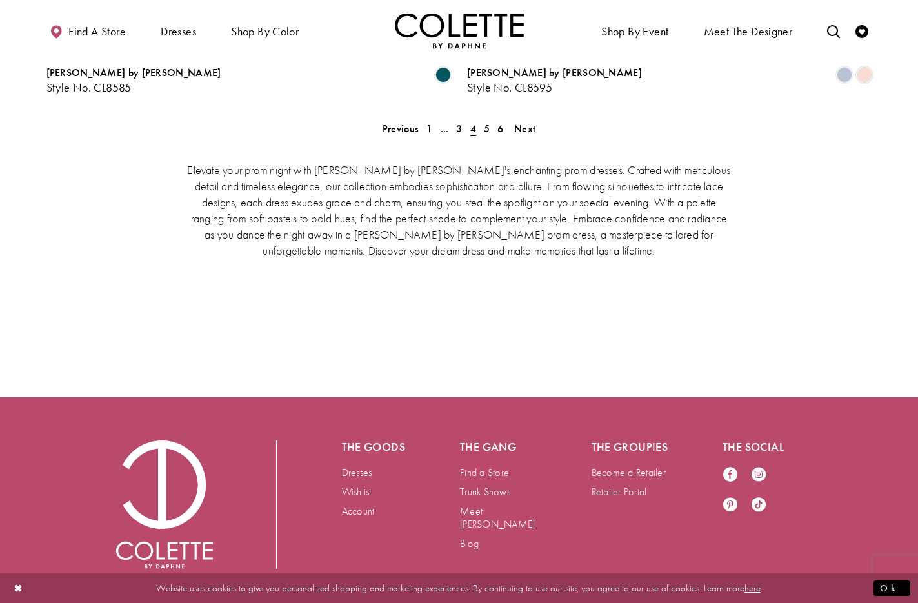
scroll to position [2692, 0]
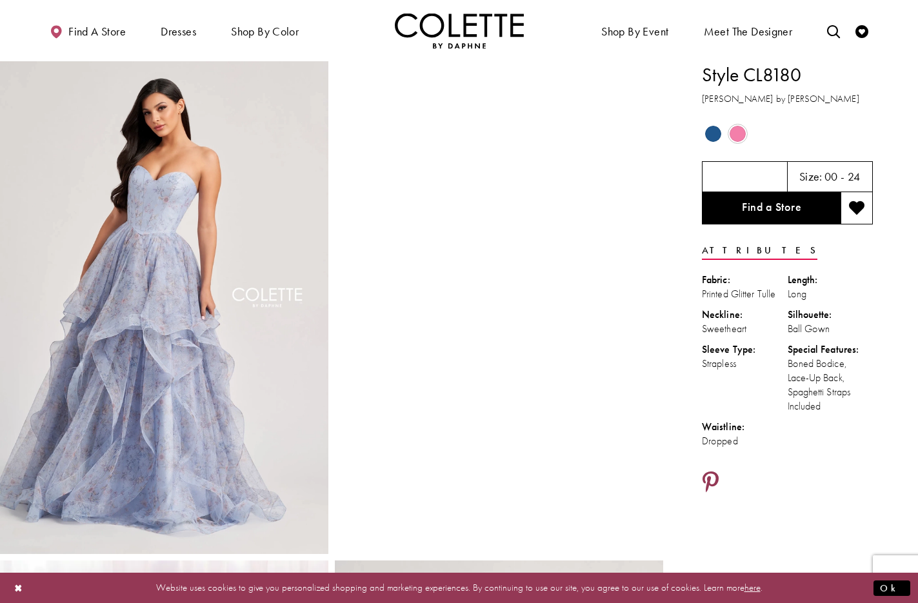
click at [707, 476] on icon "Share using Pinterest - Opens in new tab" at bounding box center [710, 482] width 16 height 23
click at [711, 480] on icon "Share using Pinterest - Opens in new tab" at bounding box center [710, 482] width 16 height 23
click at [709, 478] on icon "Share using Pinterest - Opens in new tab" at bounding box center [710, 482] width 16 height 23
click at [717, 477] on icon "Share using Pinterest - Opens in new tab" at bounding box center [710, 482] width 16 height 23
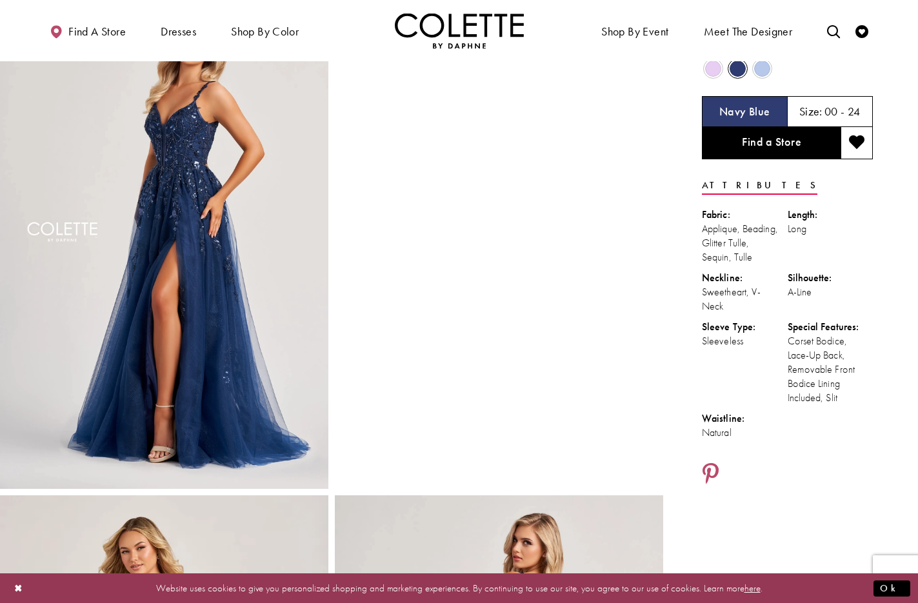
scroll to position [66, 0]
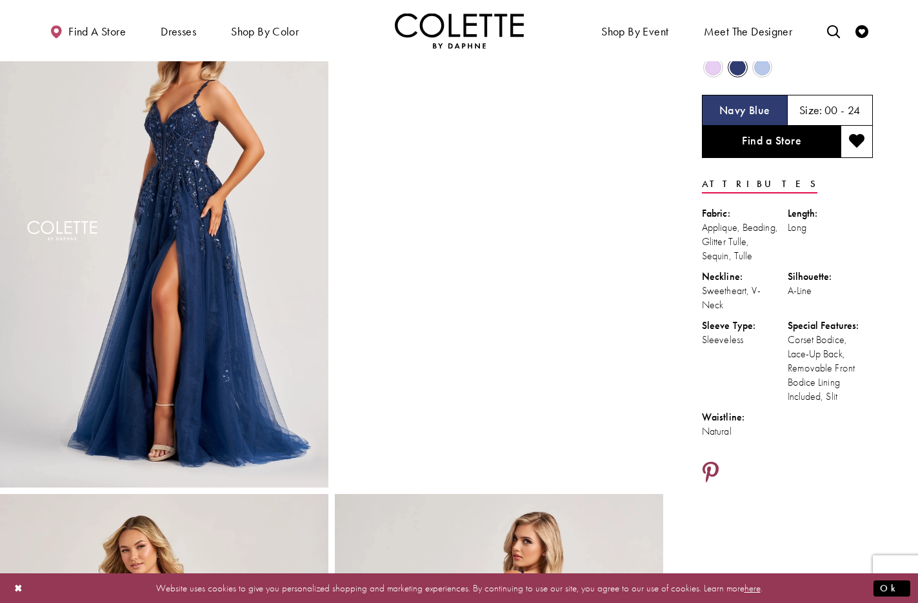
click at [711, 463] on icon "Share using Pinterest - Opens in new tab" at bounding box center [710, 473] width 16 height 23
click at [711, 465] on icon "Share using Pinterest - Opens in new tab" at bounding box center [710, 473] width 16 height 23
click at [715, 469] on icon "Share using Pinterest - Opens in new tab" at bounding box center [710, 473] width 16 height 23
click at [712, 469] on icon "Share using Pinterest - Opens in new tab" at bounding box center [710, 473] width 16 height 23
click at [711, 469] on icon "Share using Pinterest - Opens in new tab" at bounding box center [710, 473] width 16 height 23
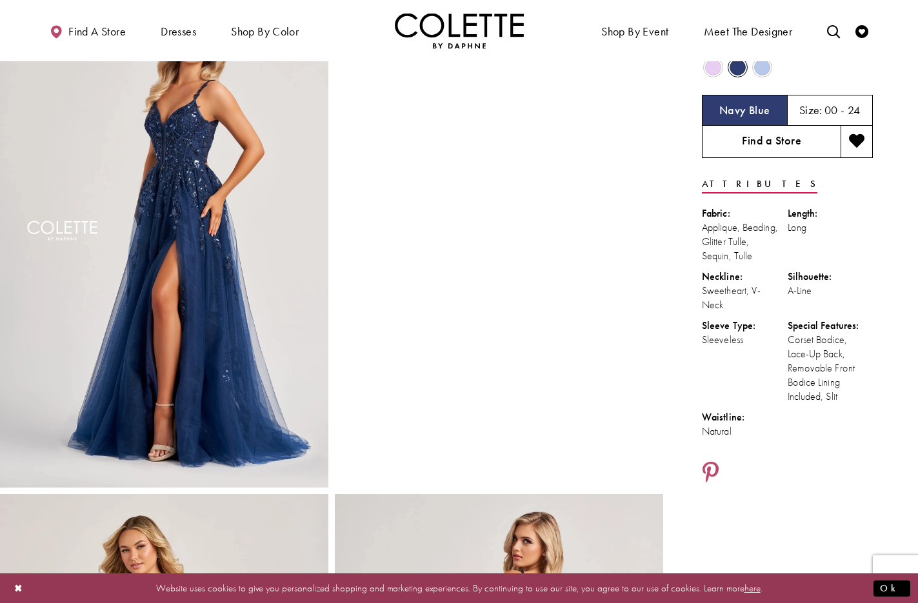
scroll to position [0, 0]
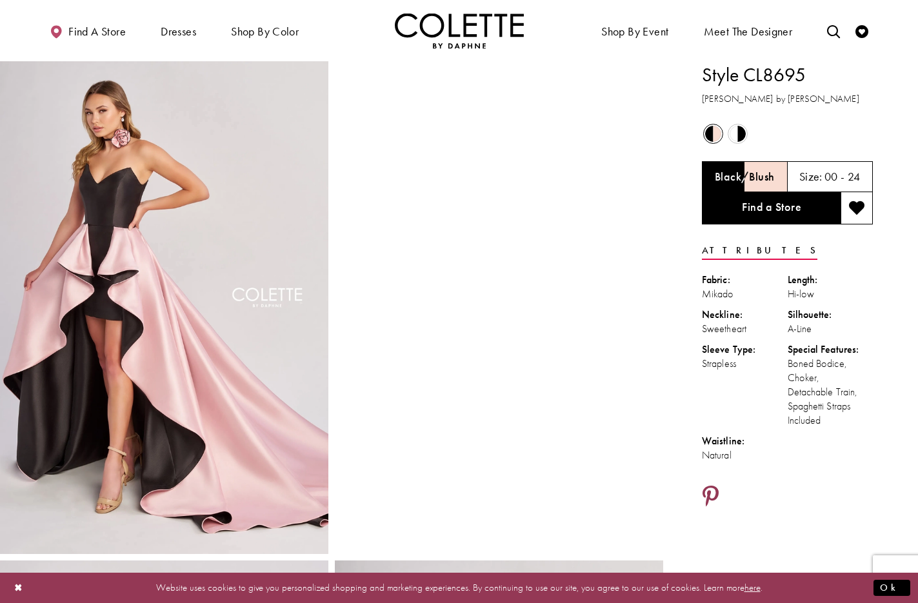
click at [715, 489] on icon "Share using Pinterest - Opens in new tab" at bounding box center [710, 497] width 16 height 23
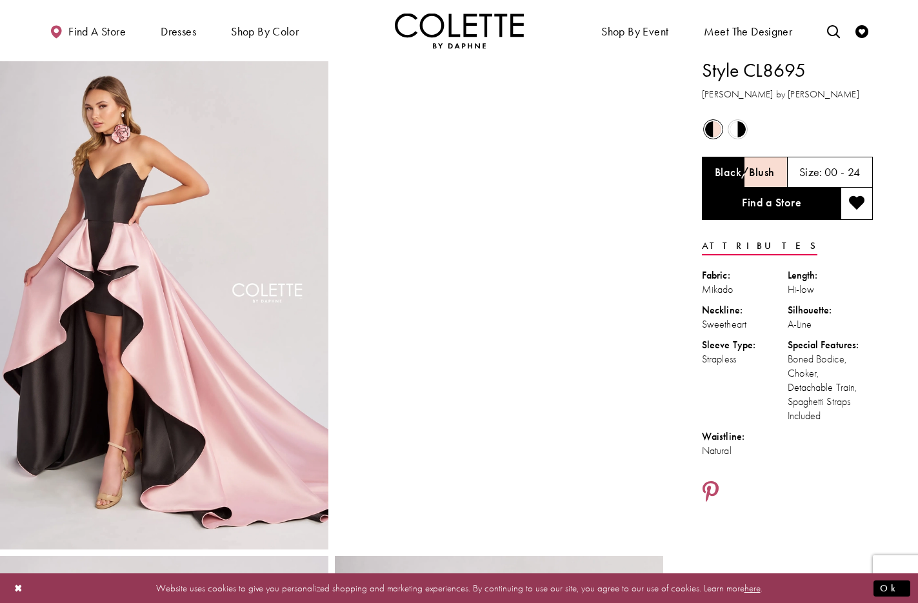
scroll to position [4, 0]
click at [711, 487] on icon "Share using Pinterest - Opens in new tab" at bounding box center [710, 493] width 16 height 23
click at [709, 491] on icon "Share using Pinterest - Opens in new tab" at bounding box center [710, 493] width 16 height 23
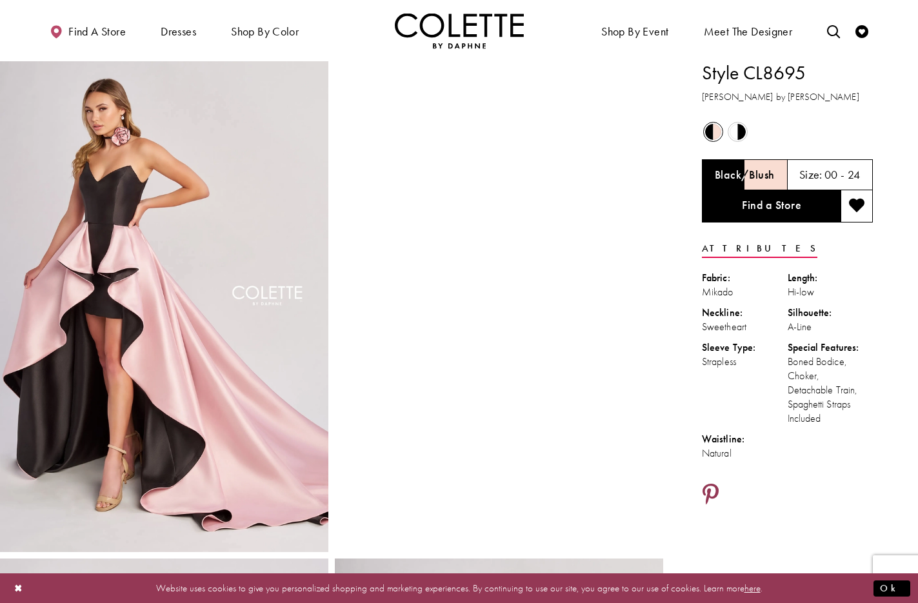
click at [714, 491] on icon "Share using Pinterest - Opens in new tab" at bounding box center [710, 495] width 16 height 23
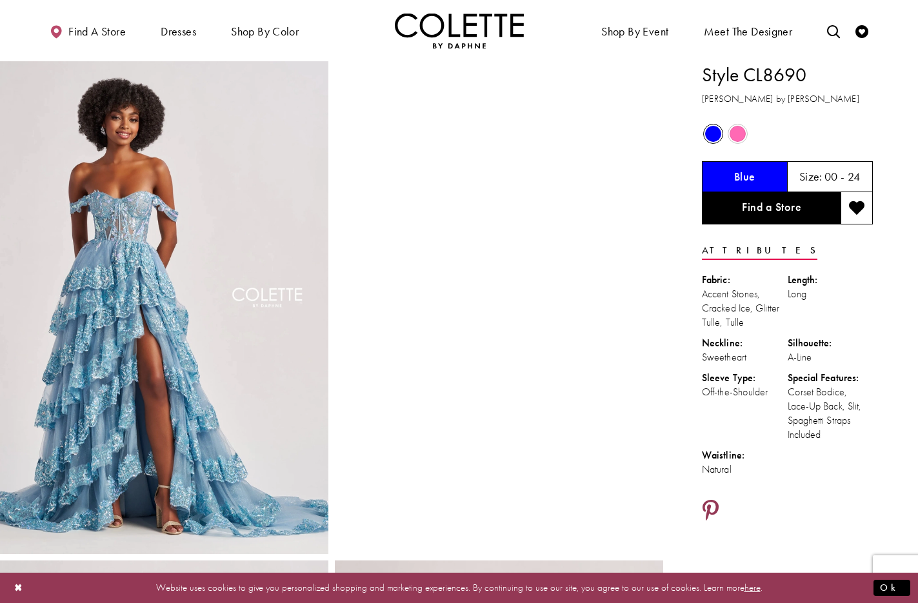
click at [713, 508] on icon "Share using Pinterest - Opens in new tab" at bounding box center [710, 511] width 16 height 23
click at [717, 504] on icon "Share using Pinterest - Opens in new tab" at bounding box center [710, 511] width 16 height 23
click at [713, 500] on icon "Share using Pinterest - Opens in new tab" at bounding box center [710, 511] width 16 height 23
click at [709, 505] on icon "Share using Pinterest - Opens in new tab" at bounding box center [710, 511] width 16 height 23
click at [716, 506] on icon "Share using Pinterest - Opens in new tab" at bounding box center [710, 511] width 16 height 23
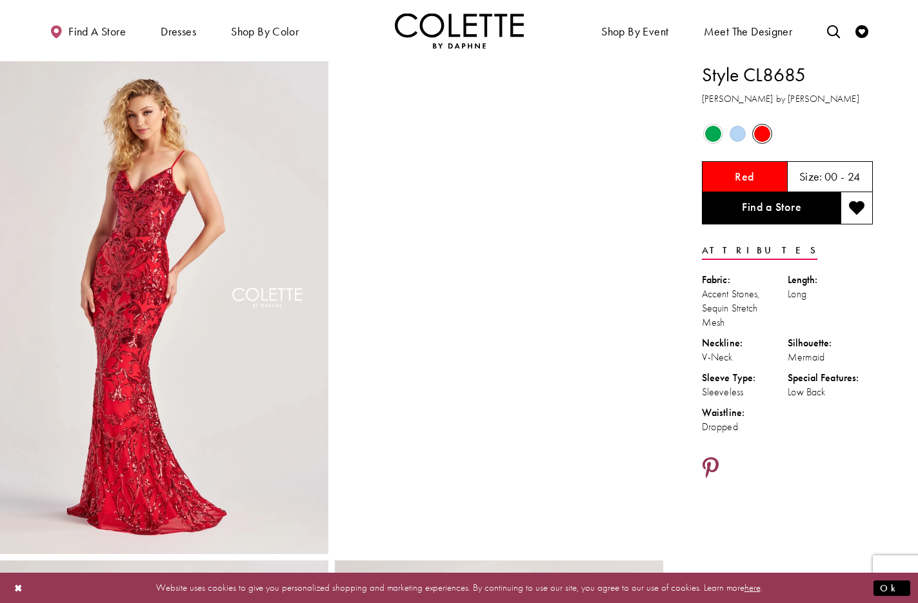
click at [709, 460] on icon "Share using Pinterest - Opens in new tab" at bounding box center [710, 468] width 16 height 23
click at [705, 466] on icon "Share using Pinterest - Opens in new tab" at bounding box center [710, 468] width 16 height 23
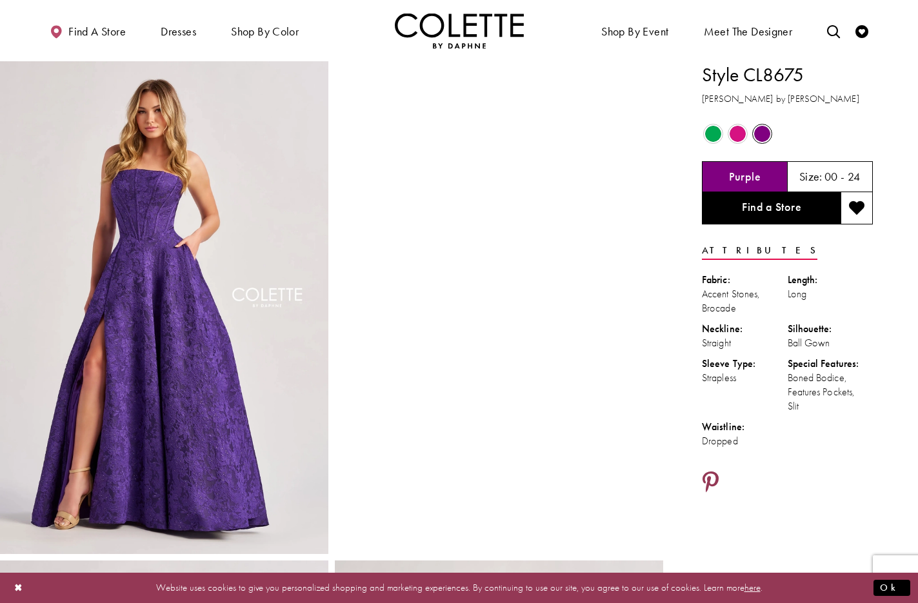
click at [713, 476] on icon "Share using Pinterest - Opens in new tab" at bounding box center [710, 482] width 16 height 23
click at [708, 477] on icon "Share using Pinterest - Opens in new tab" at bounding box center [710, 482] width 16 height 23
click at [713, 477] on icon "Share using Pinterest - Opens in new tab" at bounding box center [710, 482] width 16 height 23
click at [708, 477] on icon "Share using Pinterest - Opens in new tab" at bounding box center [710, 482] width 16 height 23
click at [715, 478] on icon "Share using Pinterest - Opens in new tab" at bounding box center [710, 482] width 16 height 23
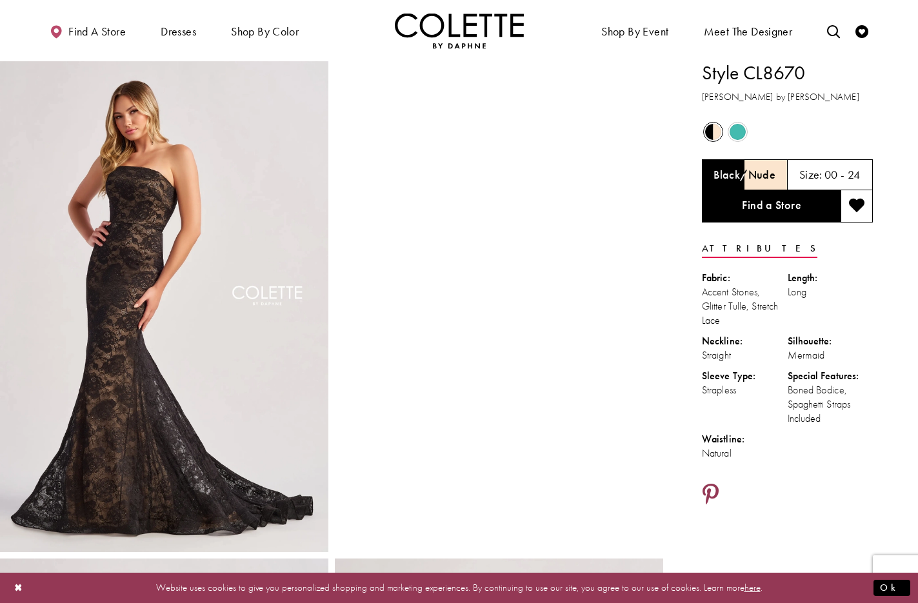
click at [711, 484] on icon "Share using Pinterest - Opens in new tab" at bounding box center [710, 495] width 16 height 23
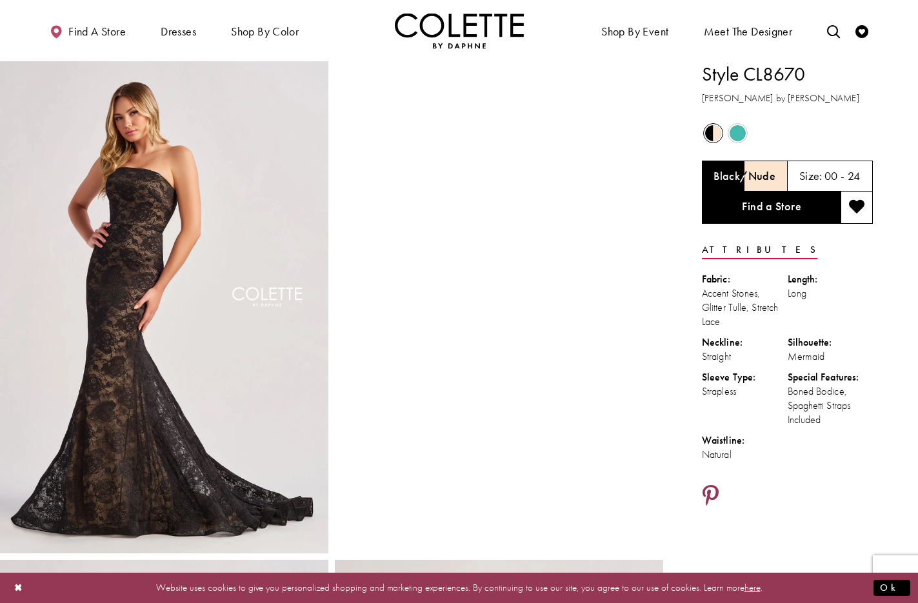
click at [713, 488] on icon "Share using Pinterest - Opens in new tab" at bounding box center [710, 496] width 16 height 23
click at [708, 495] on icon "Share using Pinterest - Opens in new tab" at bounding box center [710, 496] width 16 height 23
click at [713, 491] on icon "Share using Pinterest - Opens in new tab" at bounding box center [710, 496] width 16 height 23
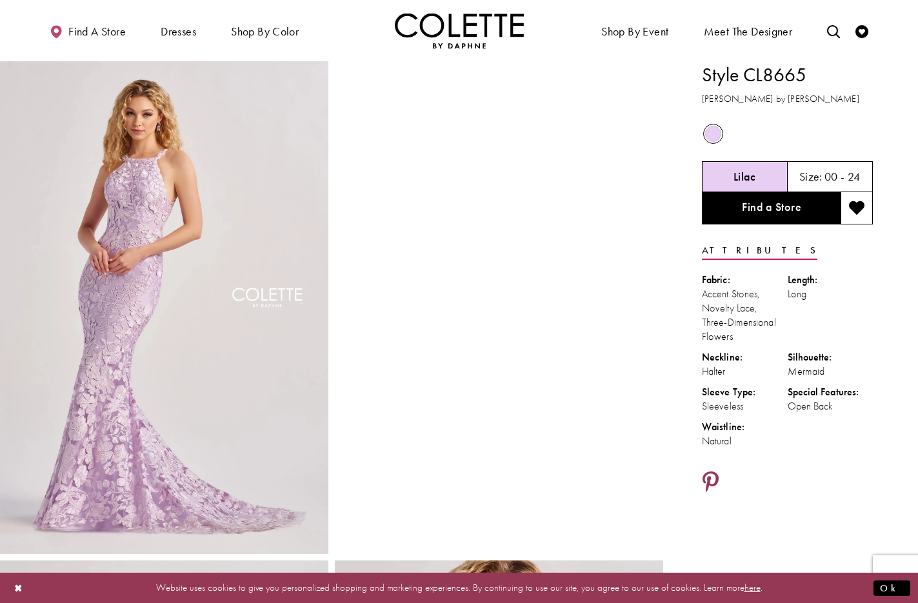
click at [710, 475] on icon "Share using Pinterest - Opens in new tab" at bounding box center [710, 482] width 16 height 23
click at [704, 473] on icon "Share using Pinterest - Opens in new tab" at bounding box center [710, 482] width 16 height 23
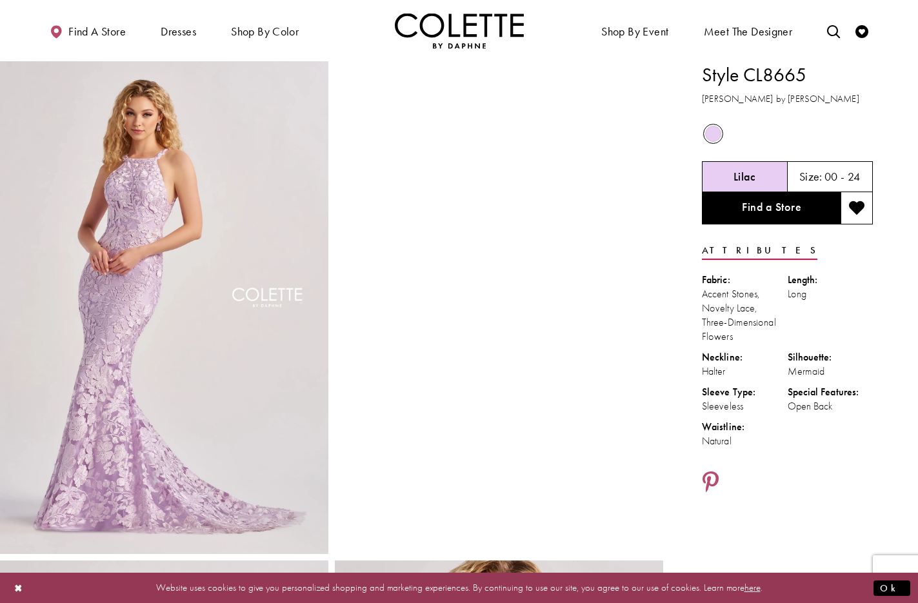
scroll to position [1, 0]
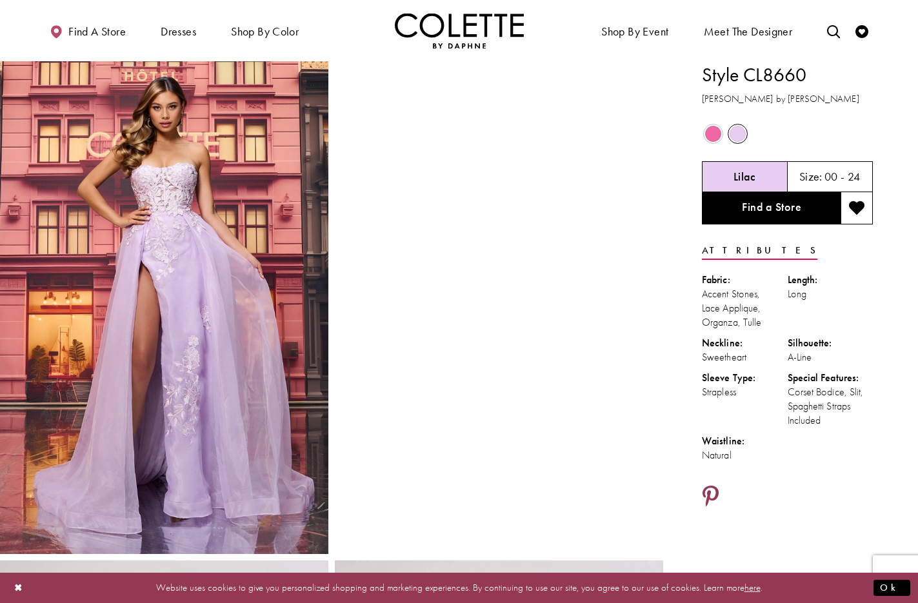
click at [714, 491] on icon "Share using Pinterest - Opens in new tab" at bounding box center [710, 497] width 16 height 23
click at [707, 492] on icon "Share using Pinterest - Opens in new tab" at bounding box center [710, 497] width 16 height 23
click at [709, 491] on icon "Share using Pinterest - Opens in new tab" at bounding box center [710, 497] width 16 height 23
click at [715, 493] on icon "Share using Pinterest - Opens in new tab" at bounding box center [710, 497] width 16 height 23
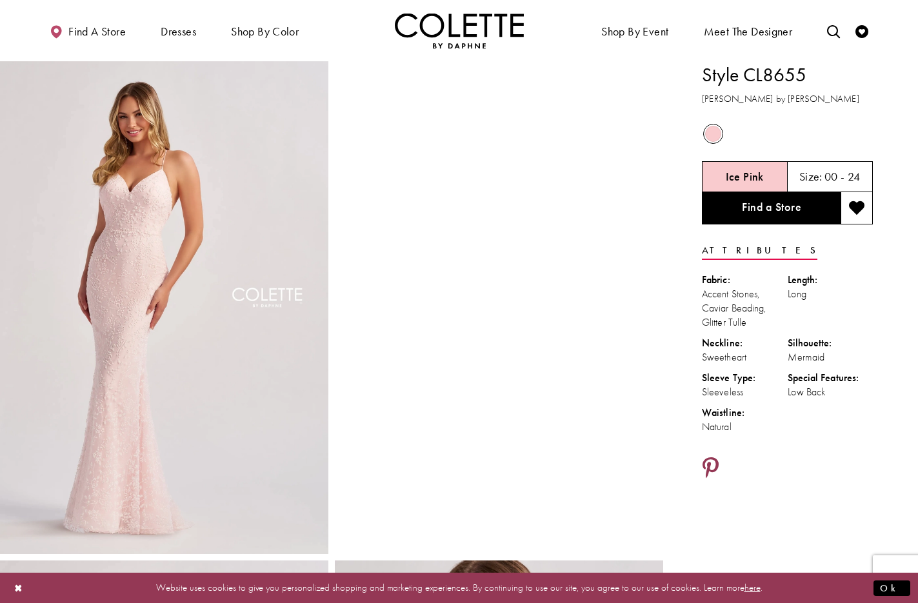
click at [713, 458] on icon "Share using Pinterest - Opens in new tab" at bounding box center [710, 468] width 16 height 23
click at [709, 460] on icon "Share using Pinterest - Opens in new tab" at bounding box center [710, 468] width 16 height 23
click at [713, 464] on icon "Share using Pinterest - Opens in new tab" at bounding box center [710, 468] width 16 height 23
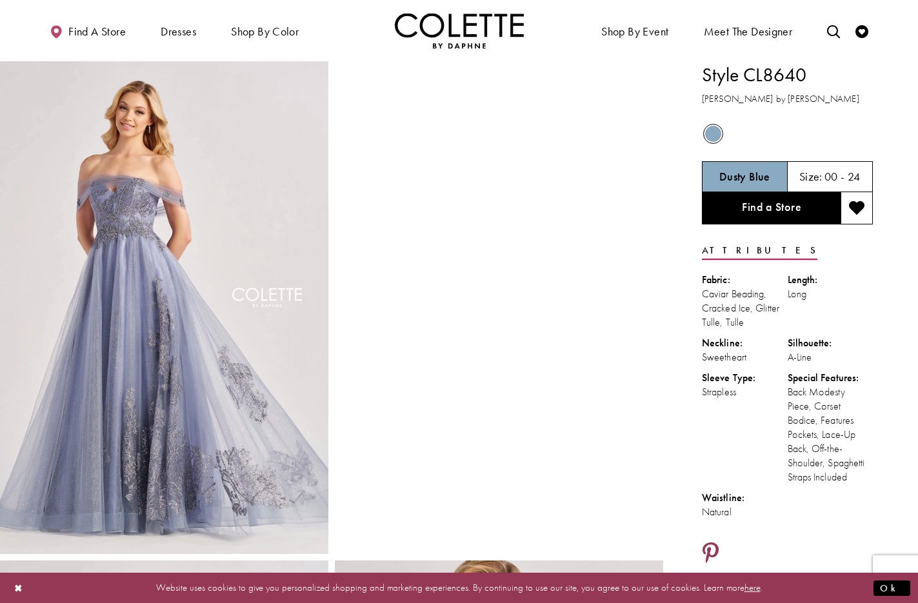
click at [712, 547] on icon "Share using Pinterest - Opens in new tab" at bounding box center [710, 553] width 16 height 23
click at [709, 549] on icon "Share using Pinterest - Opens in new tab" at bounding box center [710, 553] width 16 height 23
click at [712, 548] on icon "Share using Pinterest - Opens in new tab" at bounding box center [710, 553] width 16 height 23
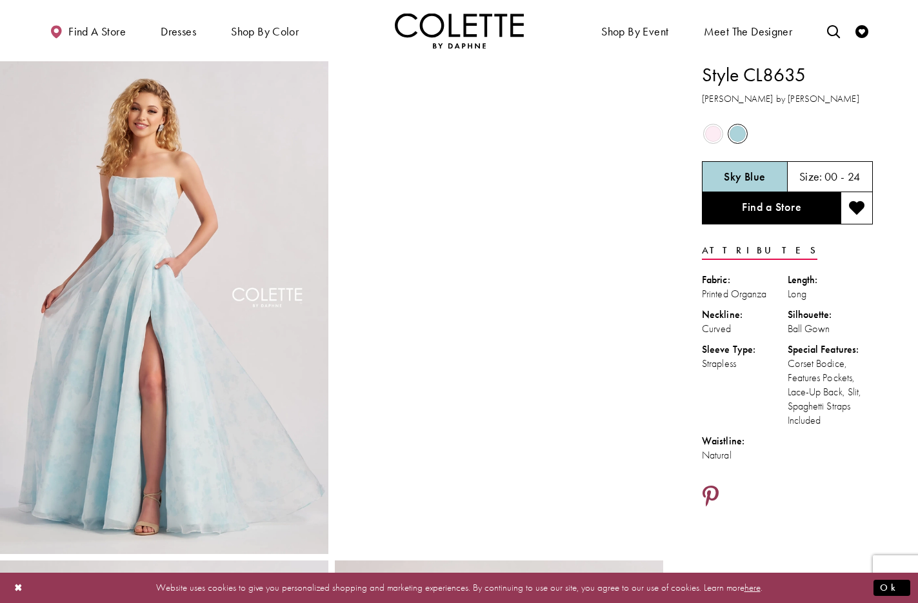
click at [715, 491] on icon "Share using Pinterest - Opens in new tab" at bounding box center [710, 497] width 16 height 23
click at [710, 490] on icon "Share using Pinterest - Opens in new tab" at bounding box center [710, 497] width 16 height 23
click at [709, 492] on icon "Share using Pinterest - Opens in new tab" at bounding box center [710, 497] width 16 height 23
click at [709, 490] on icon "Share using Pinterest - Opens in new tab" at bounding box center [710, 497] width 16 height 23
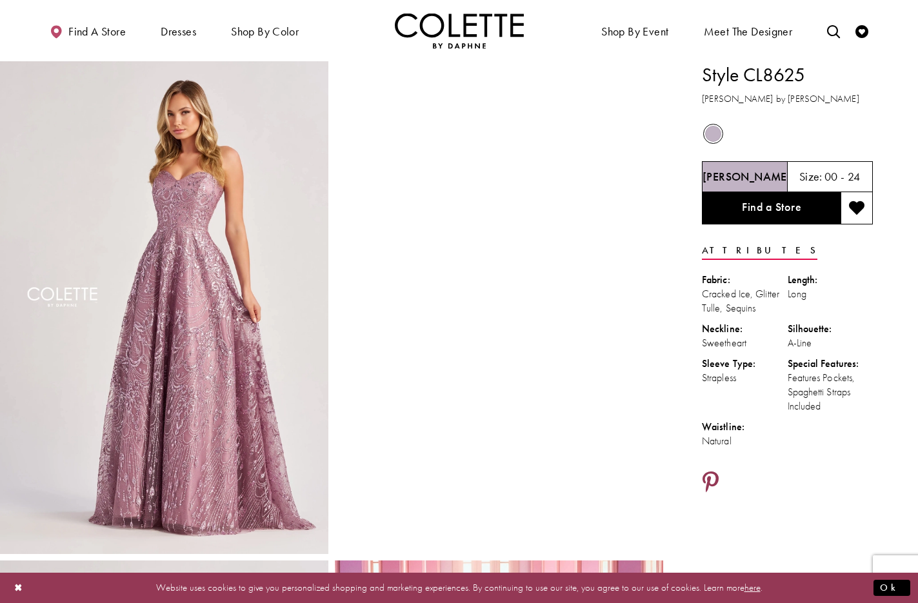
click at [716, 475] on icon "Share using Pinterest - Opens in new tab" at bounding box center [710, 482] width 16 height 23
click at [709, 474] on icon "Share using Pinterest - Opens in new tab" at bounding box center [710, 482] width 16 height 23
click at [713, 472] on icon "Share using Pinterest - Opens in new tab" at bounding box center [710, 482] width 16 height 23
click at [711, 473] on icon "Share using Pinterest - Opens in new tab" at bounding box center [710, 482] width 16 height 23
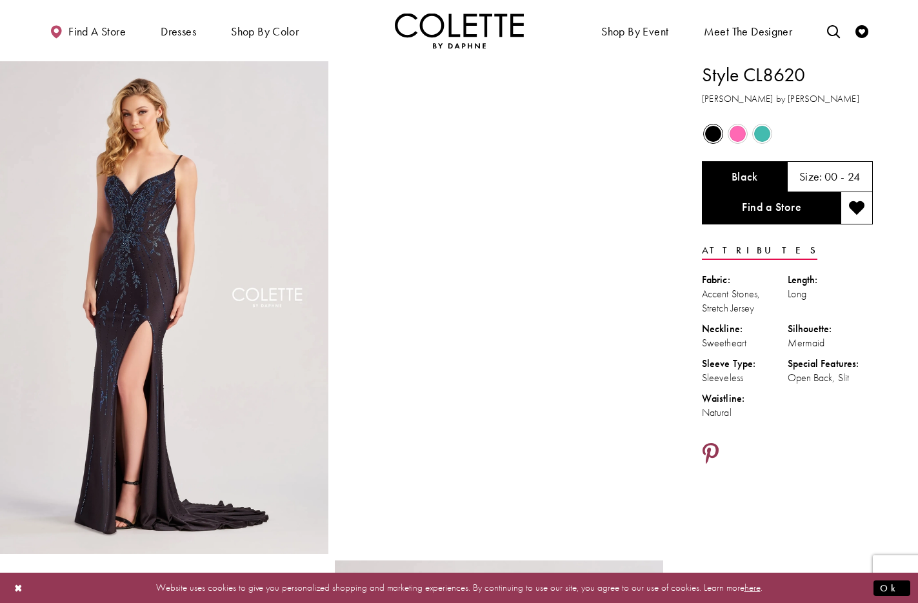
click at [714, 447] on icon "Share using Pinterest - Opens in new tab" at bounding box center [710, 454] width 16 height 23
click at [712, 446] on icon "Share using Pinterest - Opens in new tab" at bounding box center [710, 454] width 16 height 23
click at [711, 449] on icon "Share using Pinterest - Opens in new tab" at bounding box center [710, 454] width 16 height 23
click at [707, 452] on icon "Share using Pinterest - Opens in new tab" at bounding box center [710, 454] width 16 height 23
click at [713, 450] on icon "Share using Pinterest - Opens in new tab" at bounding box center [710, 454] width 16 height 23
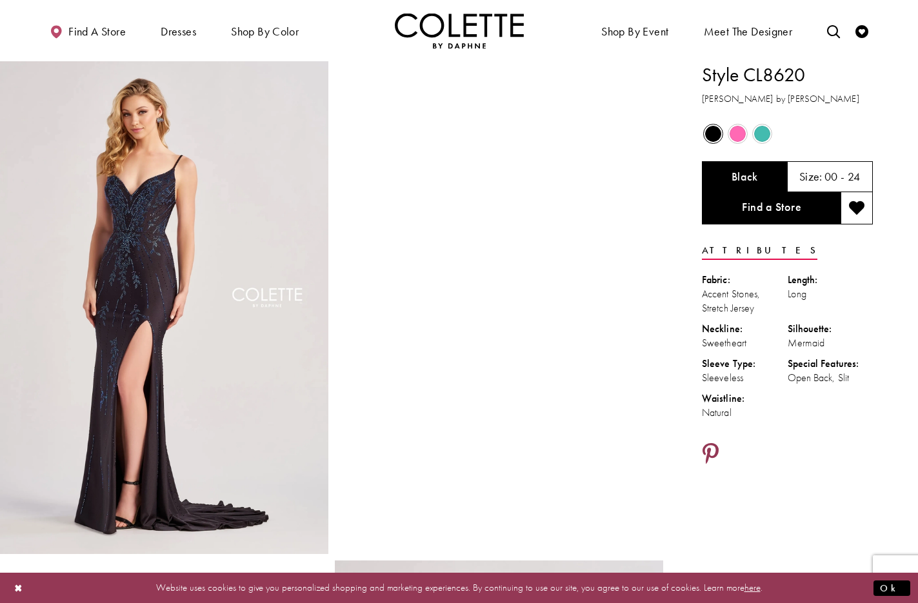
click at [711, 451] on icon "Share using Pinterest - Opens in new tab" at bounding box center [710, 454] width 16 height 23
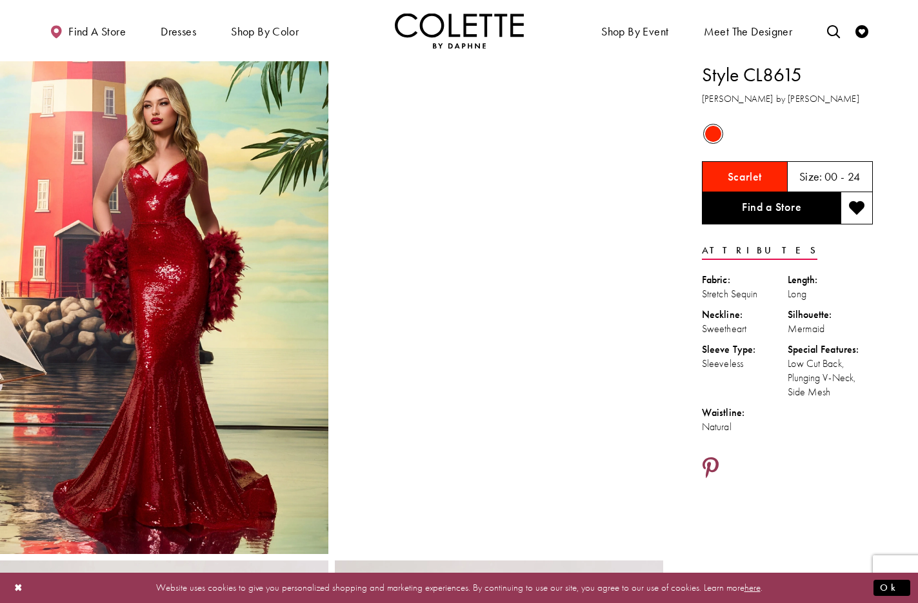
click at [711, 464] on icon "Share using Pinterest - Opens in new tab" at bounding box center [710, 468] width 16 height 23
click at [711, 460] on icon "Share using Pinterest - Opens in new tab" at bounding box center [710, 468] width 16 height 23
click at [710, 461] on icon "Share using Pinterest - Opens in new tab" at bounding box center [710, 468] width 16 height 23
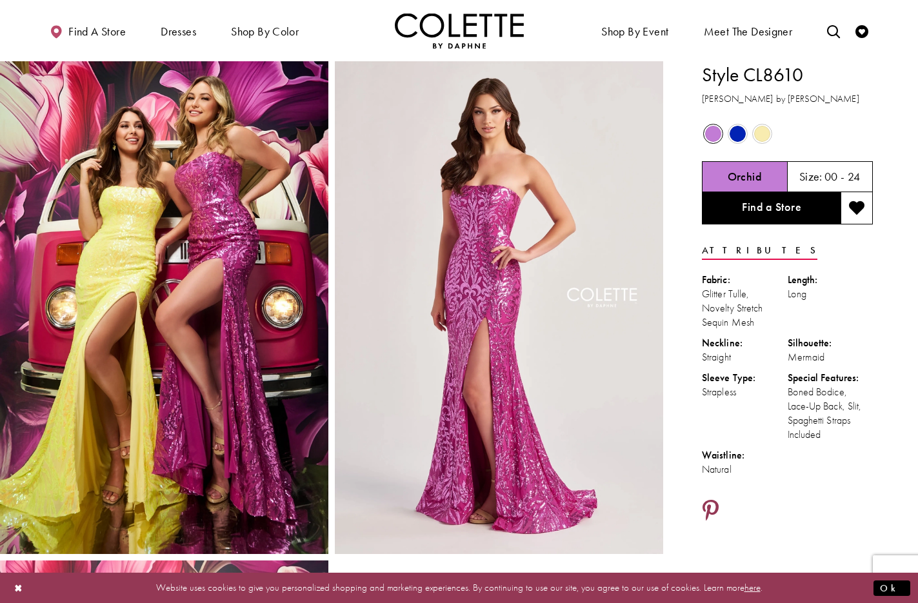
click at [713, 507] on icon "Share using Pinterest - Opens in new tab" at bounding box center [710, 511] width 16 height 23
click at [715, 506] on icon "Share using Pinterest - Opens in new tab" at bounding box center [710, 511] width 16 height 23
click at [708, 504] on icon "Share using Pinterest - Opens in new tab" at bounding box center [710, 511] width 16 height 23
click at [709, 503] on icon "Share using Pinterest - Opens in new tab" at bounding box center [710, 511] width 16 height 23
click at [704, 503] on icon "Share using Pinterest - Opens in new tab" at bounding box center [710, 511] width 16 height 23
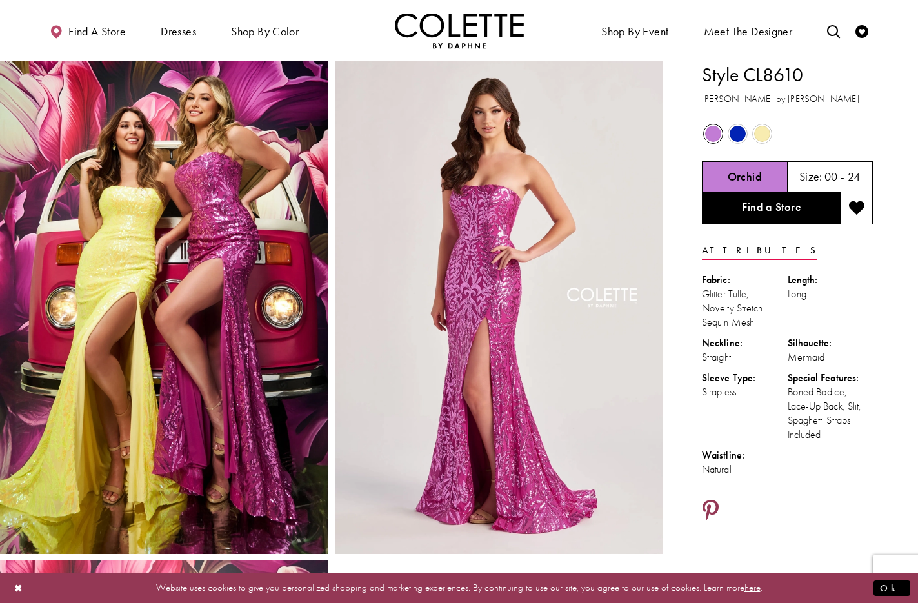
click at [707, 504] on icon "Share using Pinterest - Opens in new tab" at bounding box center [710, 511] width 16 height 23
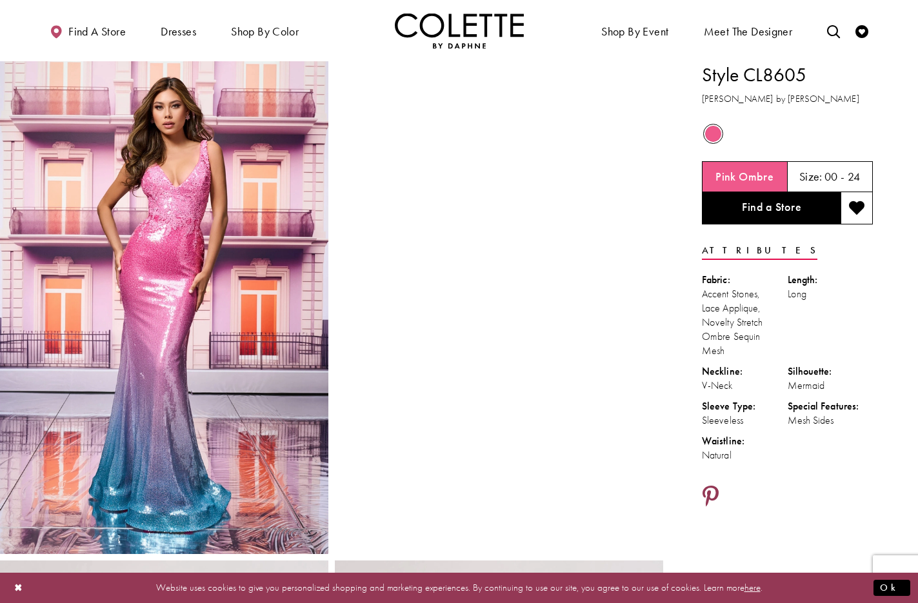
click at [716, 498] on icon "Share using Pinterest - Opens in new tab" at bounding box center [710, 497] width 16 height 23
click at [711, 495] on icon "Share using Pinterest - Opens in new tab" at bounding box center [710, 497] width 16 height 23
click at [707, 486] on icon "Share using Pinterest - Opens in new tab" at bounding box center [710, 497] width 16 height 23
